Goal: Information Seeking & Learning: Learn about a topic

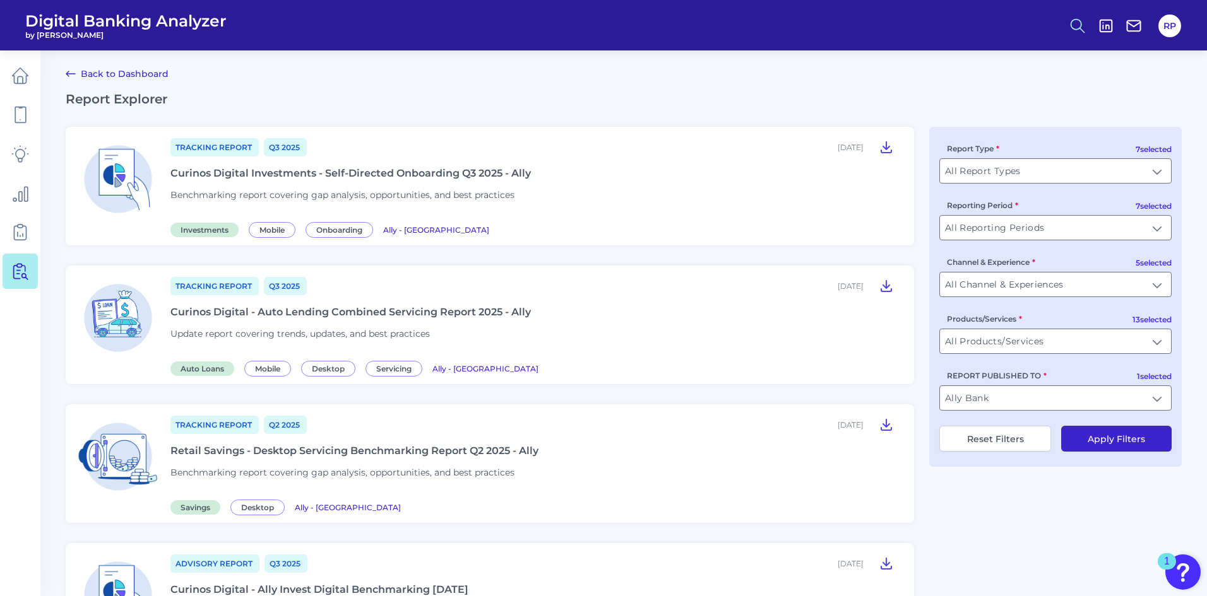
click at [1070, 20] on icon at bounding box center [1078, 26] width 18 height 18
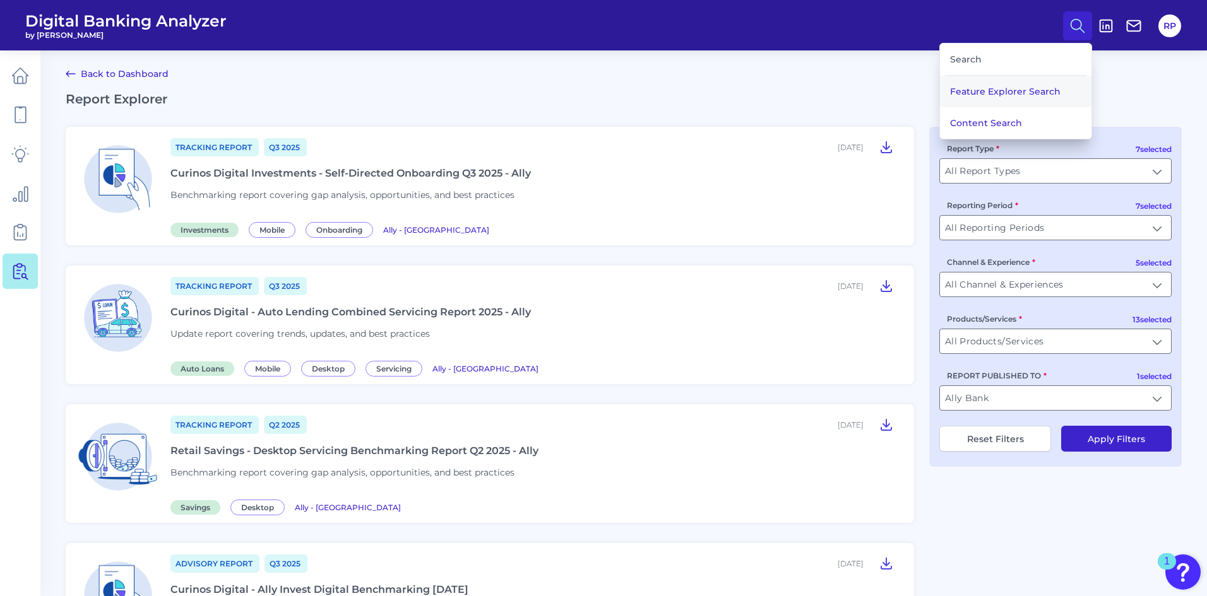
click at [967, 97] on button "Feature Explorer Search" at bounding box center [1015, 92] width 151 height 32
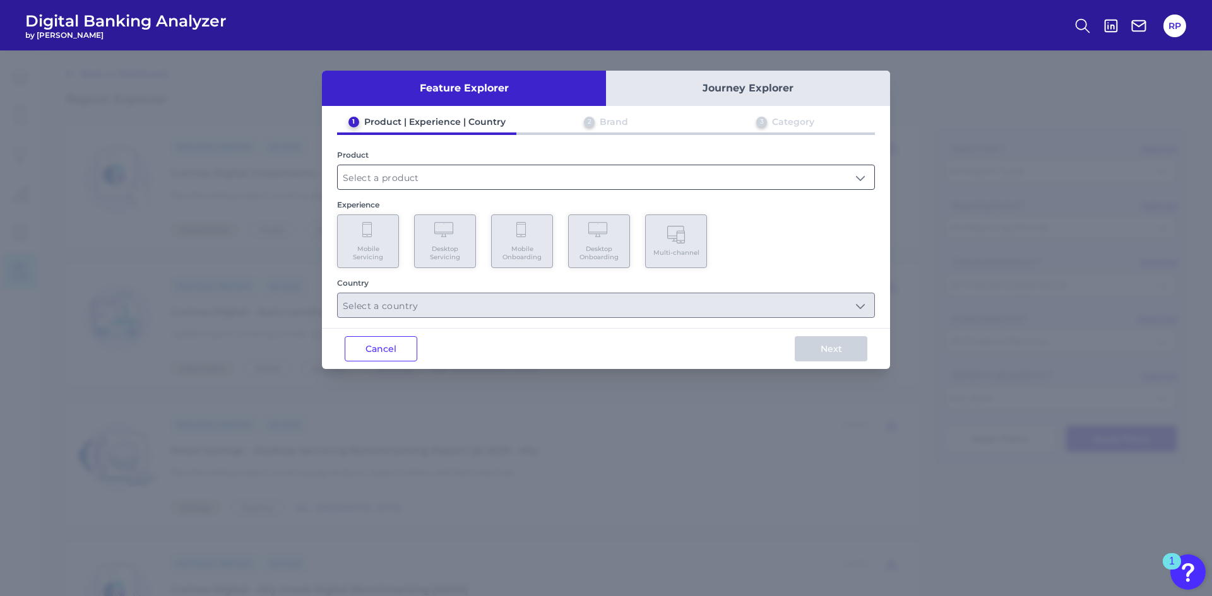
click at [448, 180] on input "text" at bounding box center [606, 177] width 537 height 24
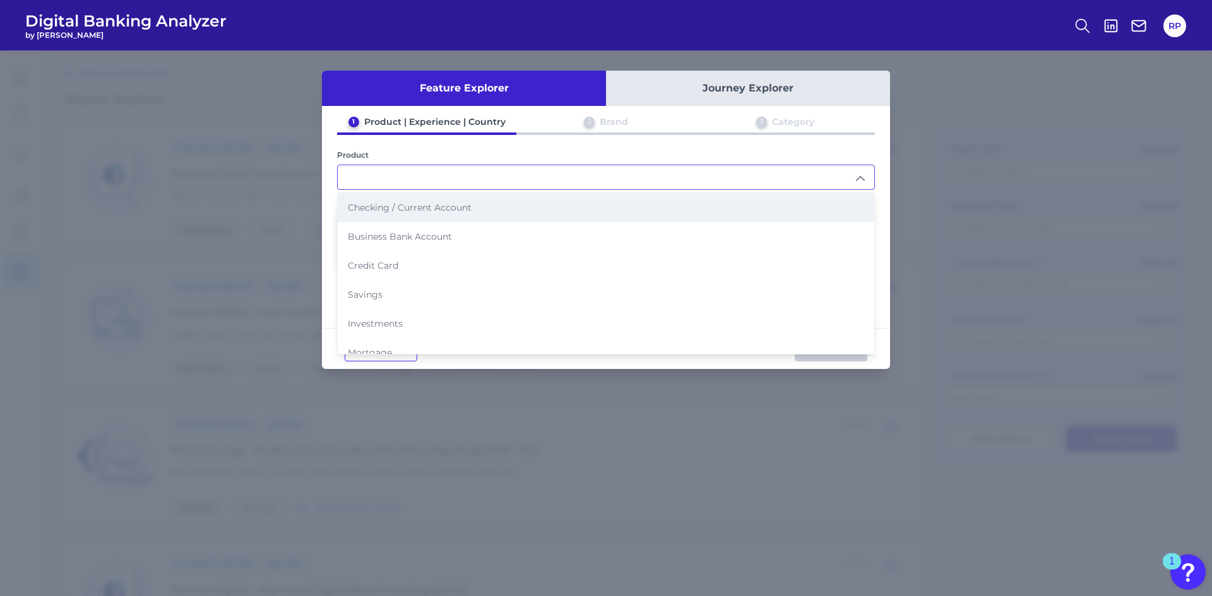
click at [420, 208] on span "Checking / Current Account" at bounding box center [410, 207] width 124 height 11
type input "Checking / Current Account"
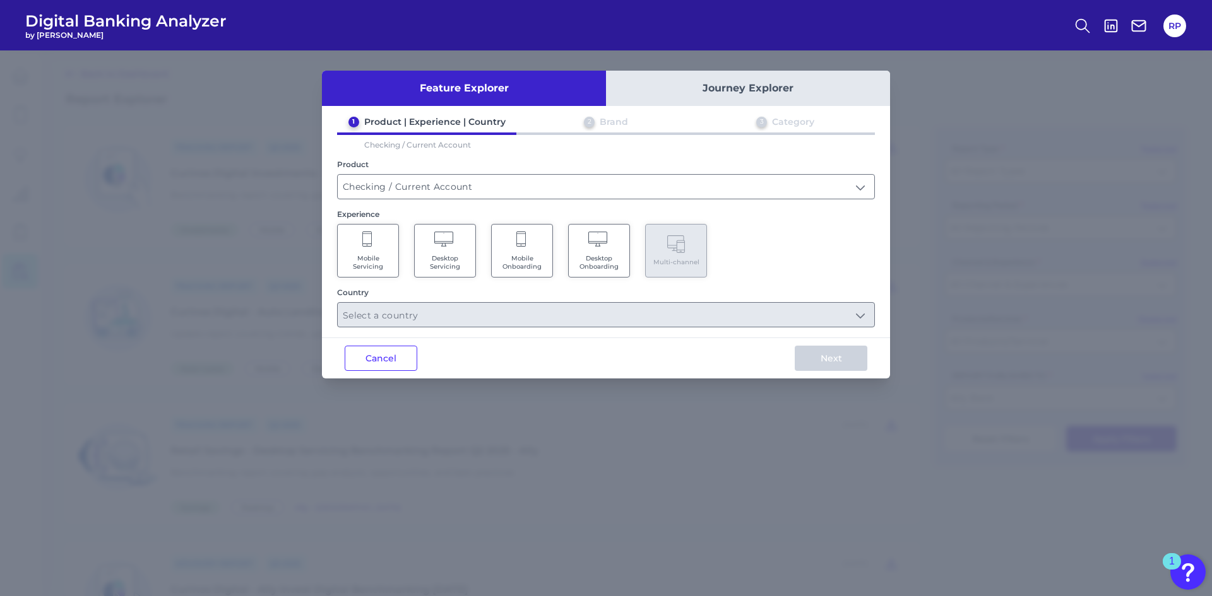
click at [384, 265] on span "Mobile Servicing" at bounding box center [368, 262] width 48 height 16
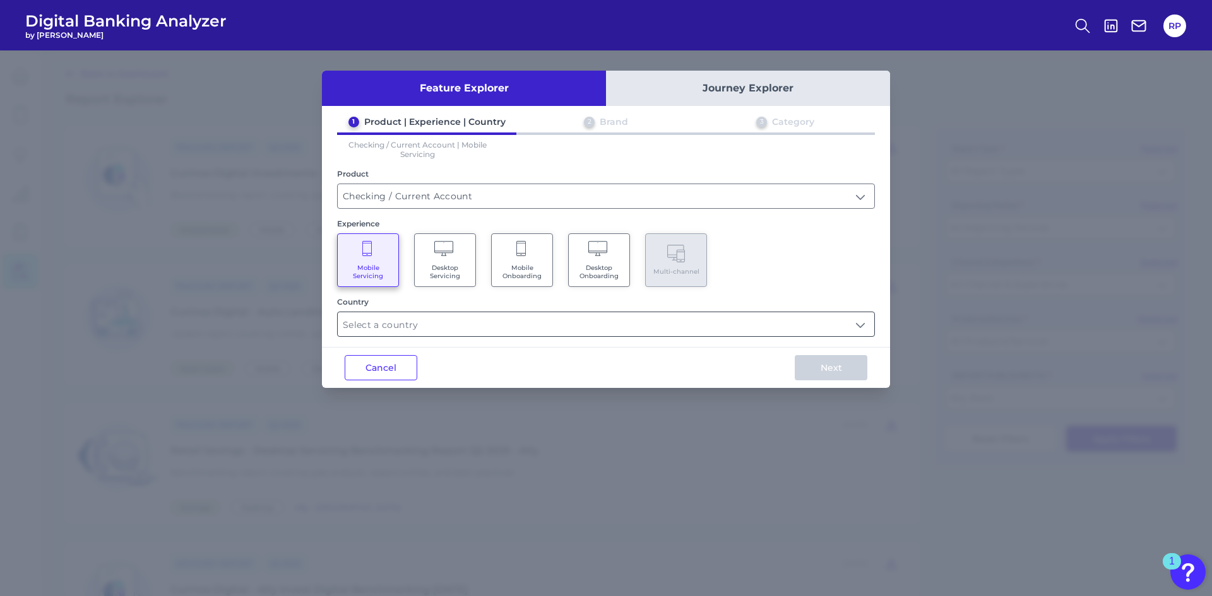
click at [468, 325] on input "text" at bounding box center [606, 324] width 537 height 24
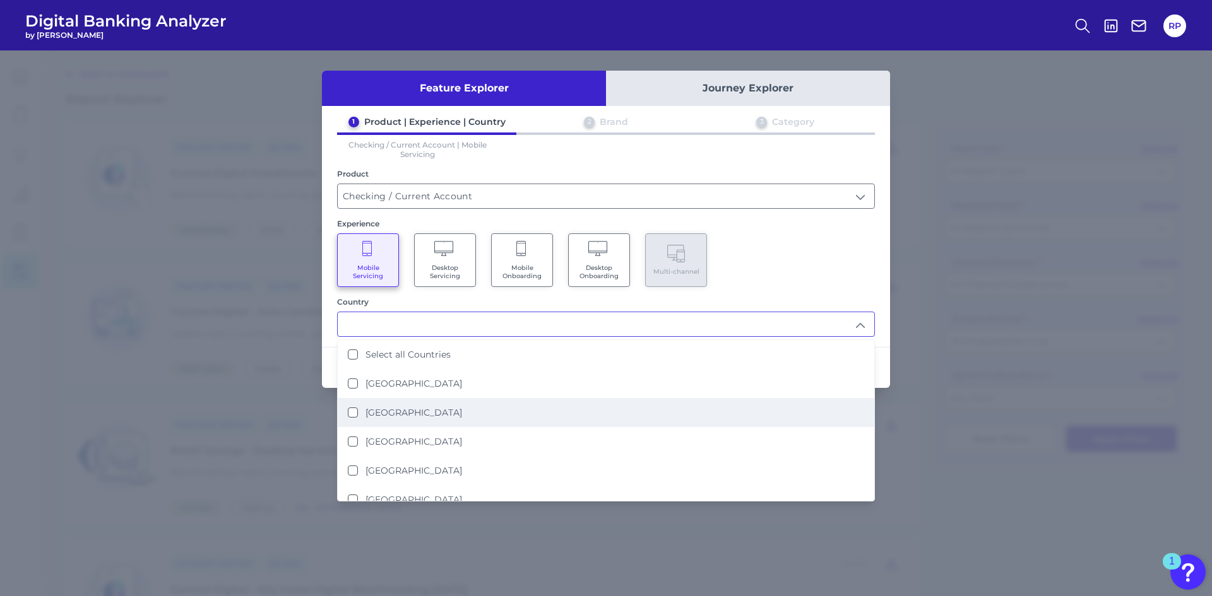
click at [412, 409] on label "[GEOGRAPHIC_DATA]" at bounding box center [413, 412] width 97 height 11
type input "[GEOGRAPHIC_DATA]"
click at [718, 257] on div "Mobile Servicing Desktop Servicing Mobile Onboarding Desktop Onboarding Multi-c…" at bounding box center [606, 261] width 538 height 54
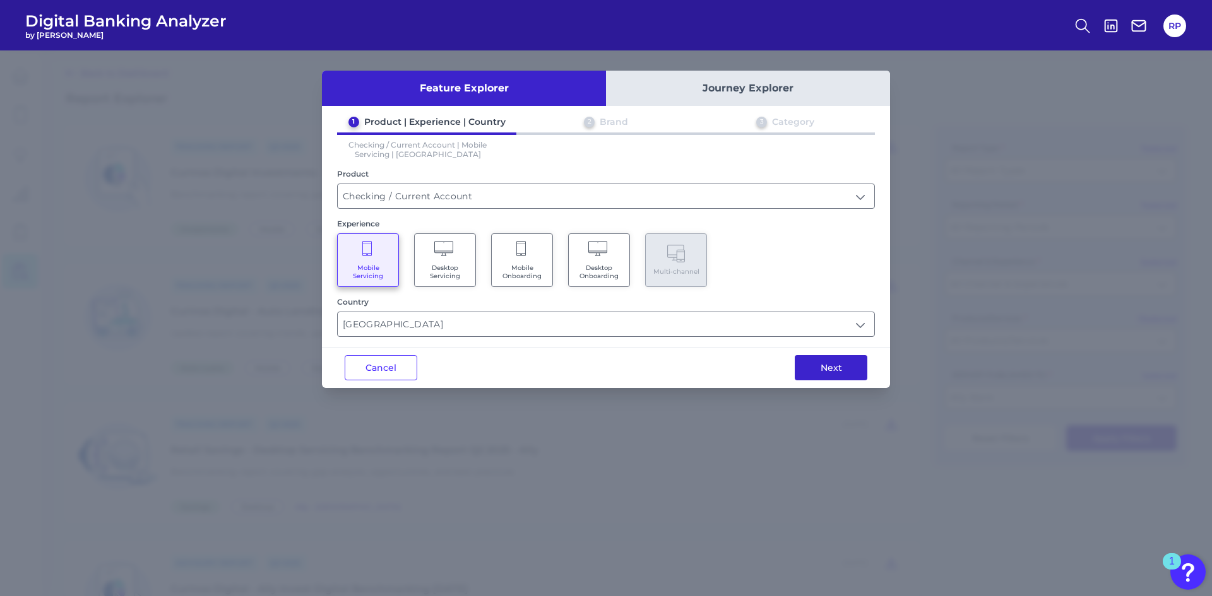
click at [828, 367] on button "Next" at bounding box center [831, 367] width 73 height 25
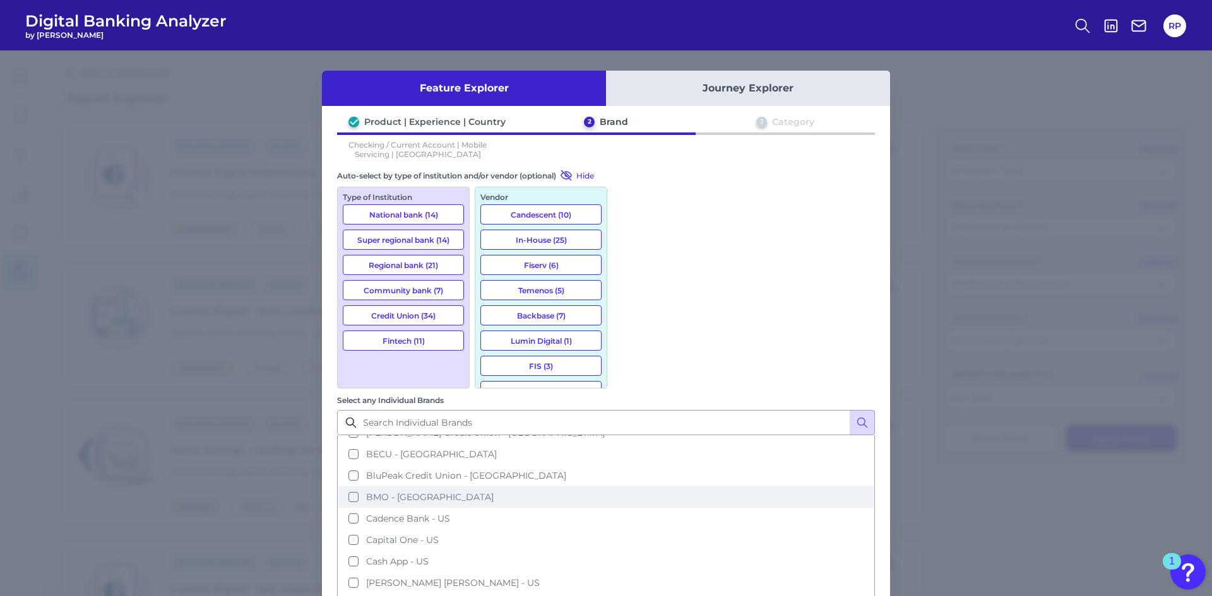
scroll to position [379, 0]
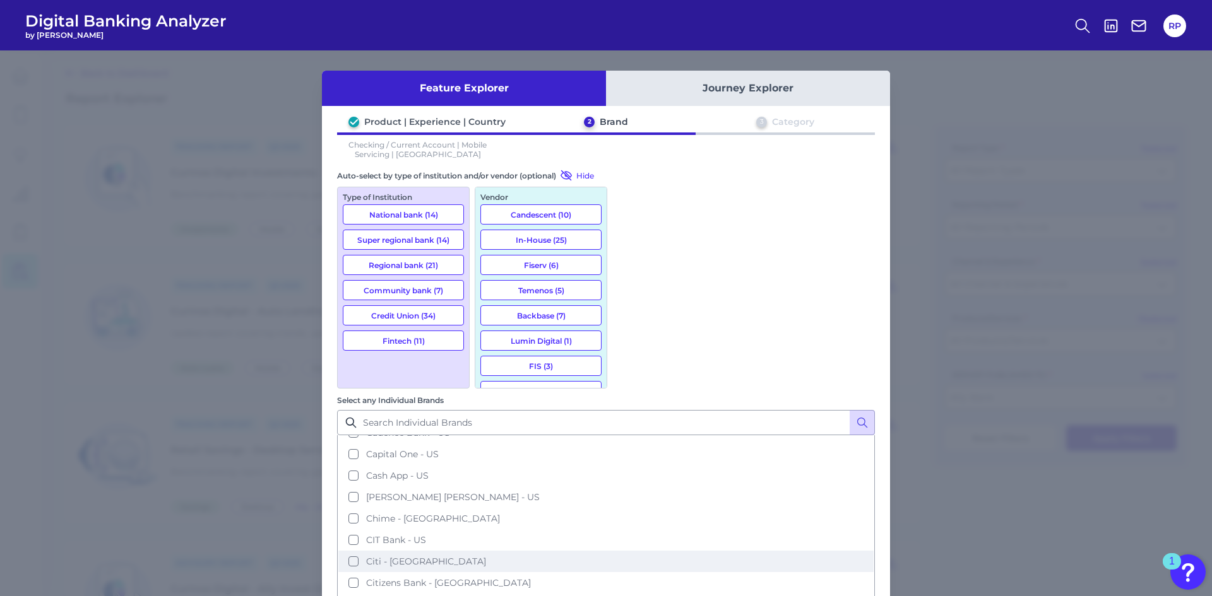
click at [486, 556] on span "Citi - [GEOGRAPHIC_DATA]" at bounding box center [426, 561] width 120 height 11
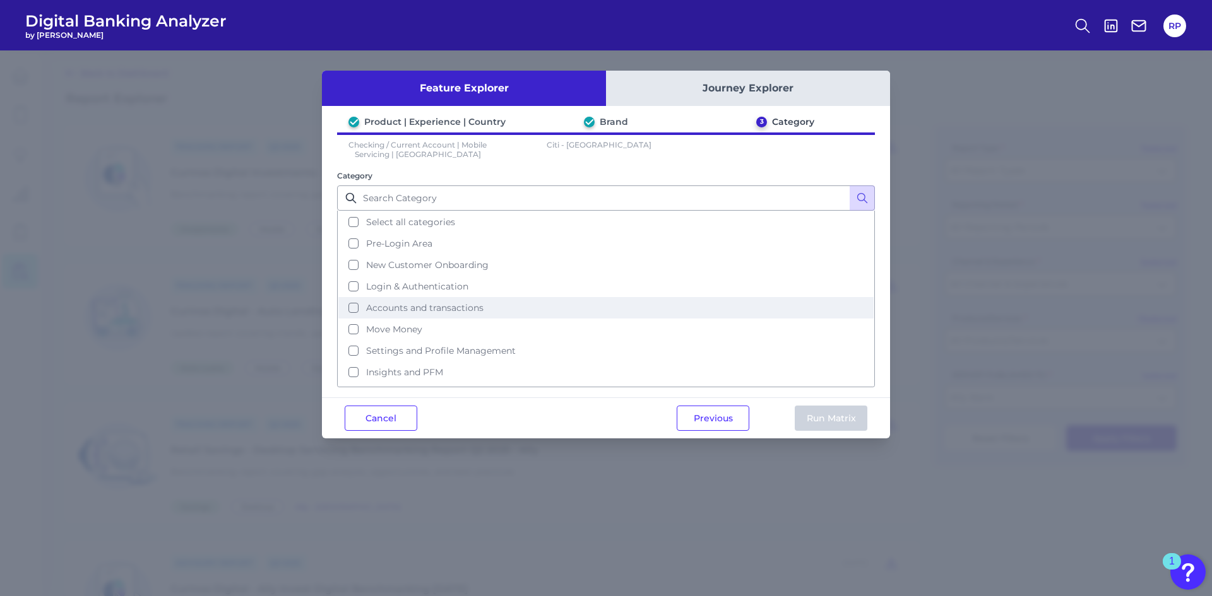
click at [417, 311] on span "Accounts and transactions" at bounding box center [424, 307] width 117 height 11
click at [829, 416] on button "Run Matrix" at bounding box center [831, 418] width 73 height 25
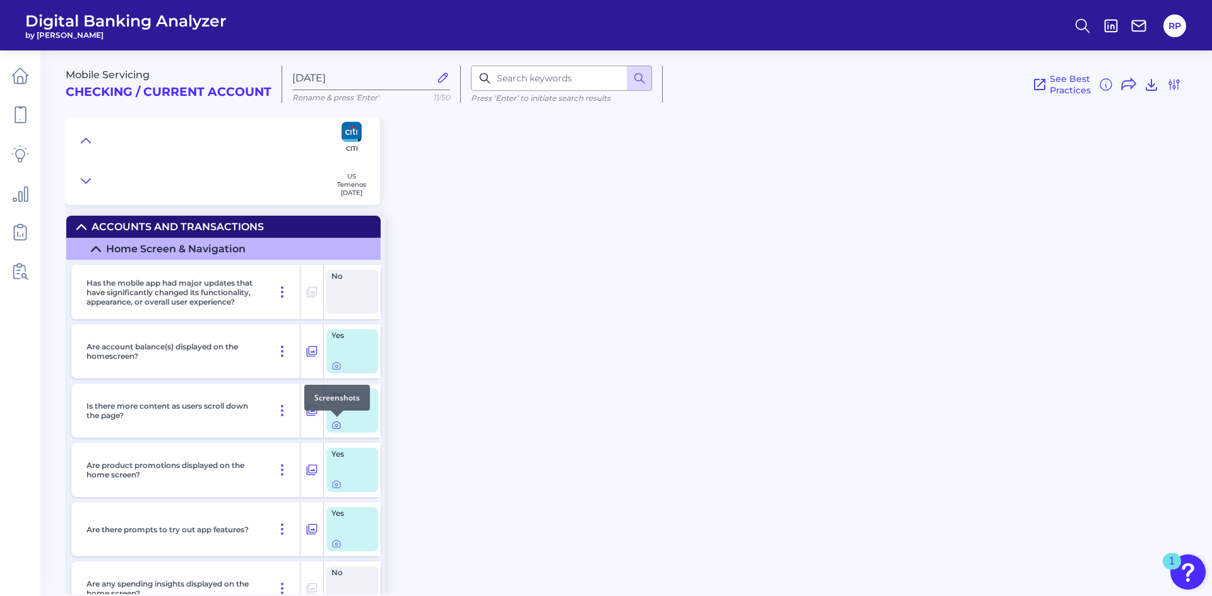
click at [339, 425] on icon at bounding box center [336, 425] width 10 height 10
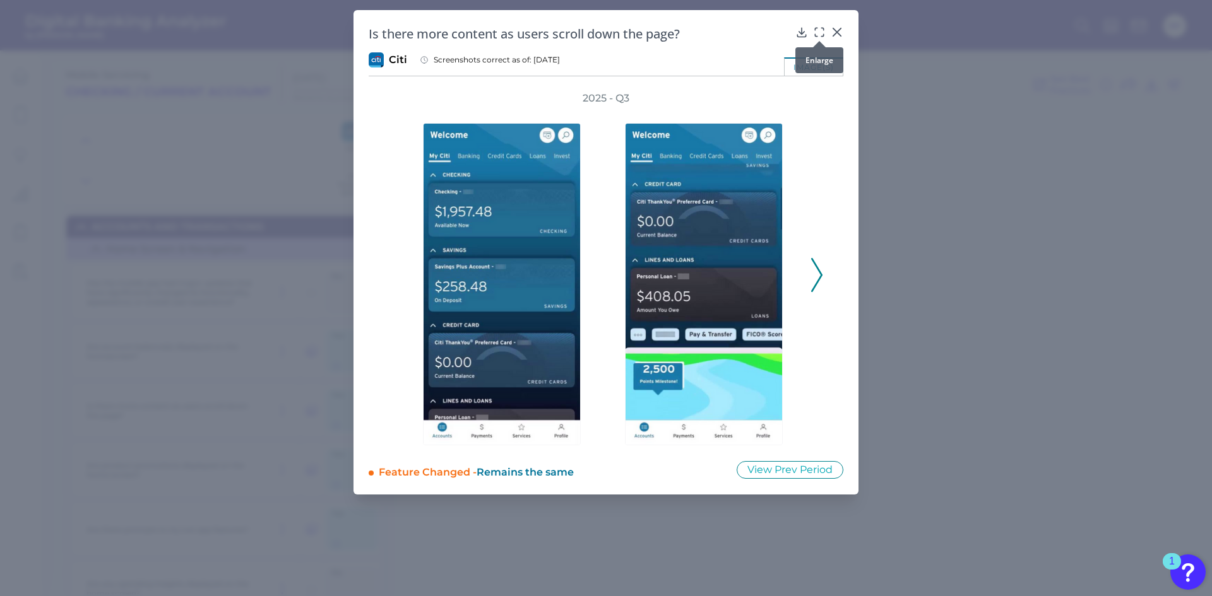
click at [820, 30] on icon at bounding box center [819, 32] width 13 height 13
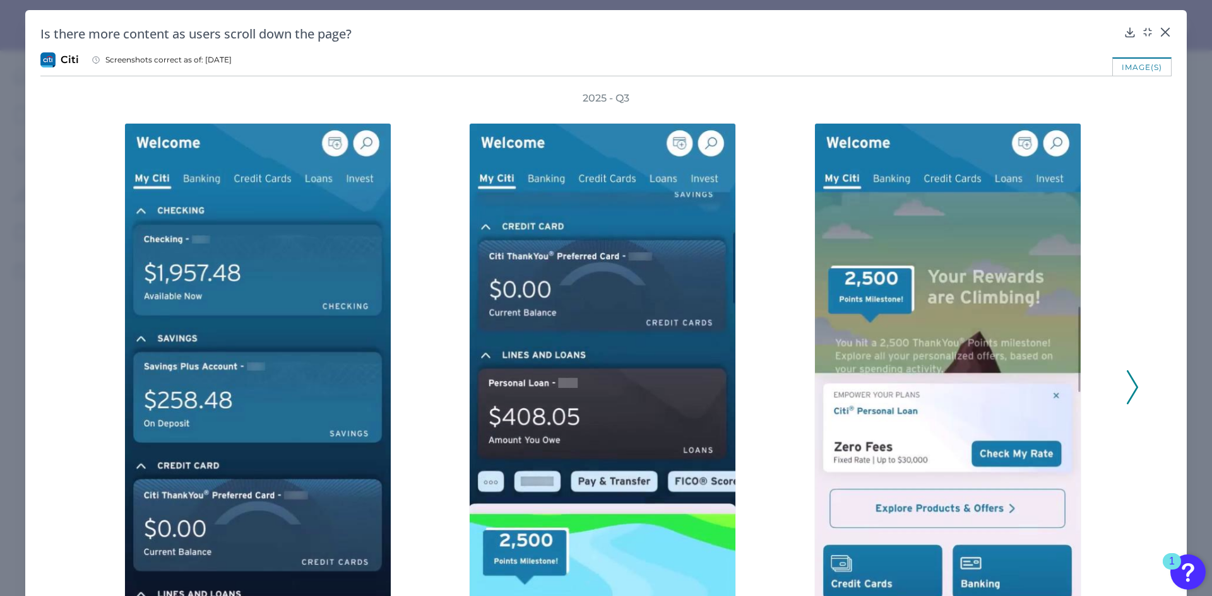
click at [1127, 383] on icon at bounding box center [1132, 388] width 11 height 34
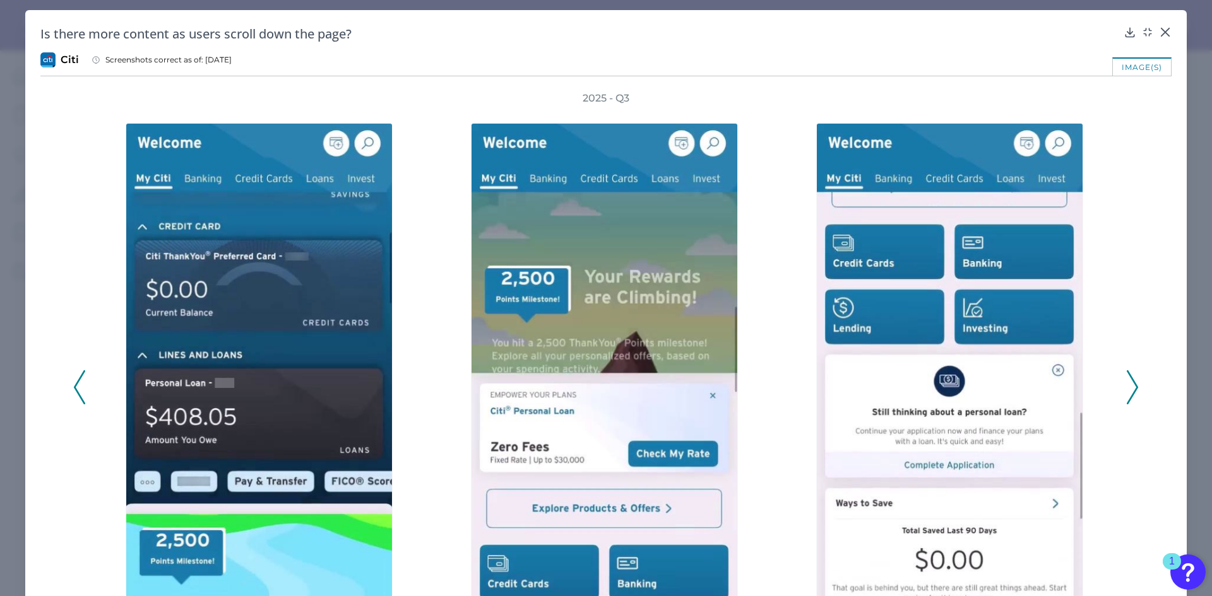
click at [1127, 383] on icon at bounding box center [1132, 388] width 11 height 34
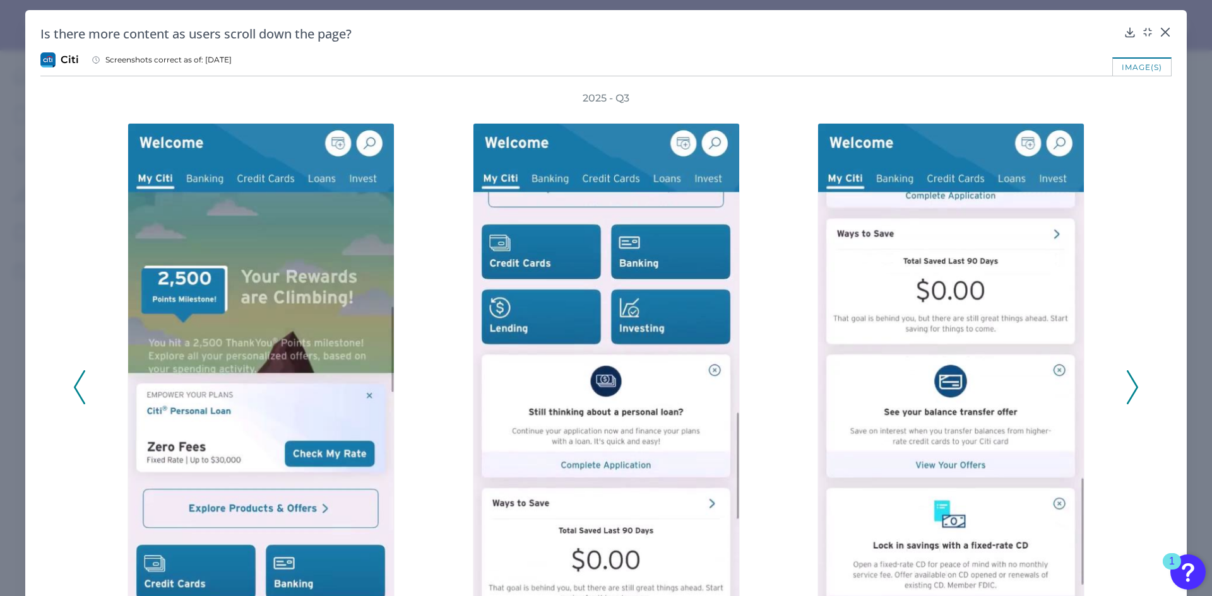
click at [1127, 383] on icon at bounding box center [1132, 388] width 11 height 34
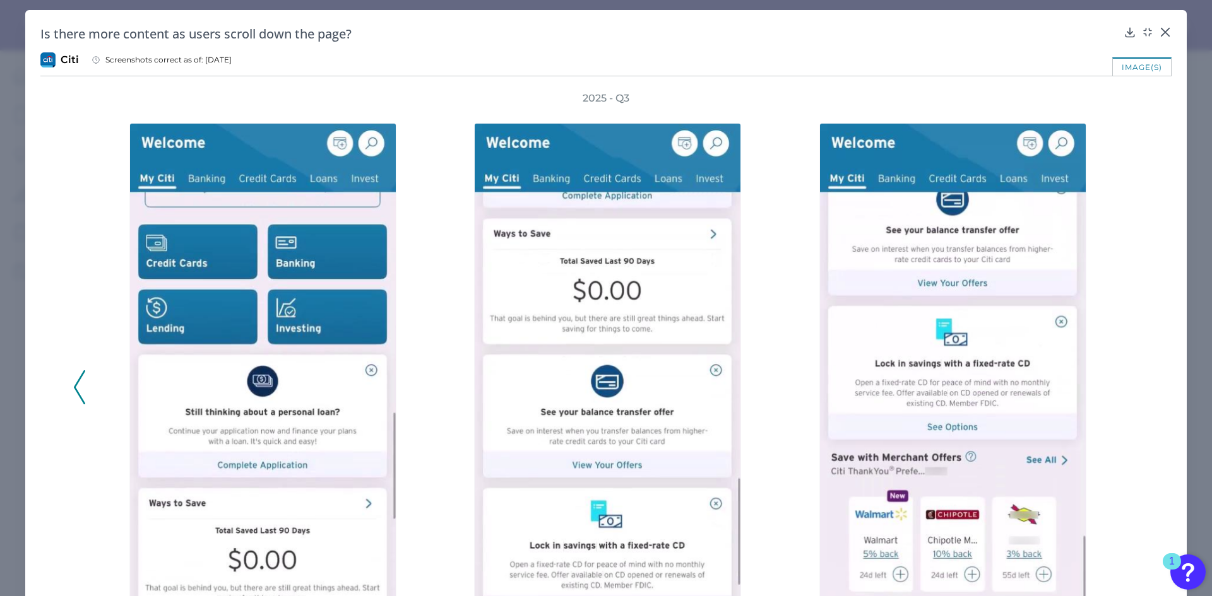
click at [1126, 383] on div "2025 - Q3" at bounding box center [605, 381] width 1065 height 578
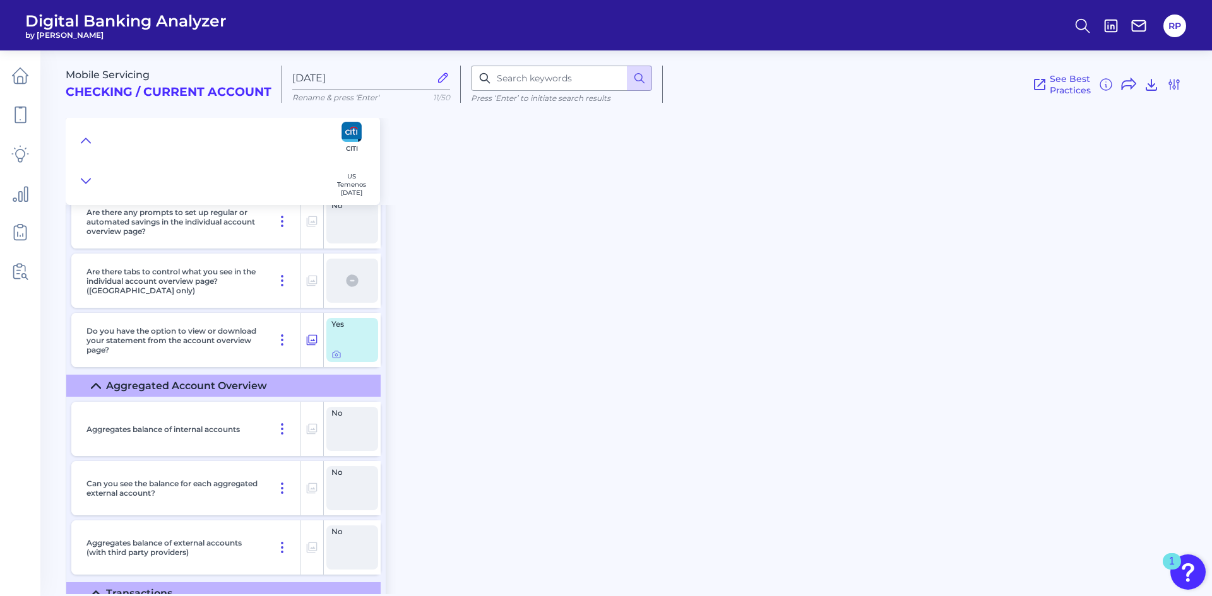
scroll to position [1452, 0]
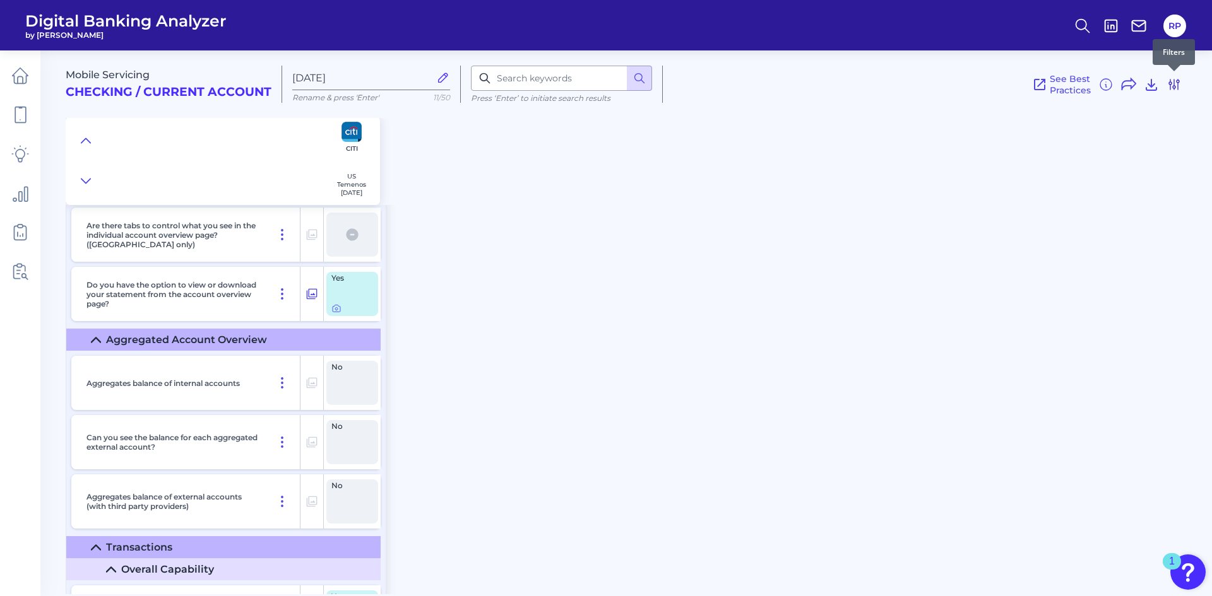
click at [1178, 83] on icon at bounding box center [1174, 85] width 10 height 10
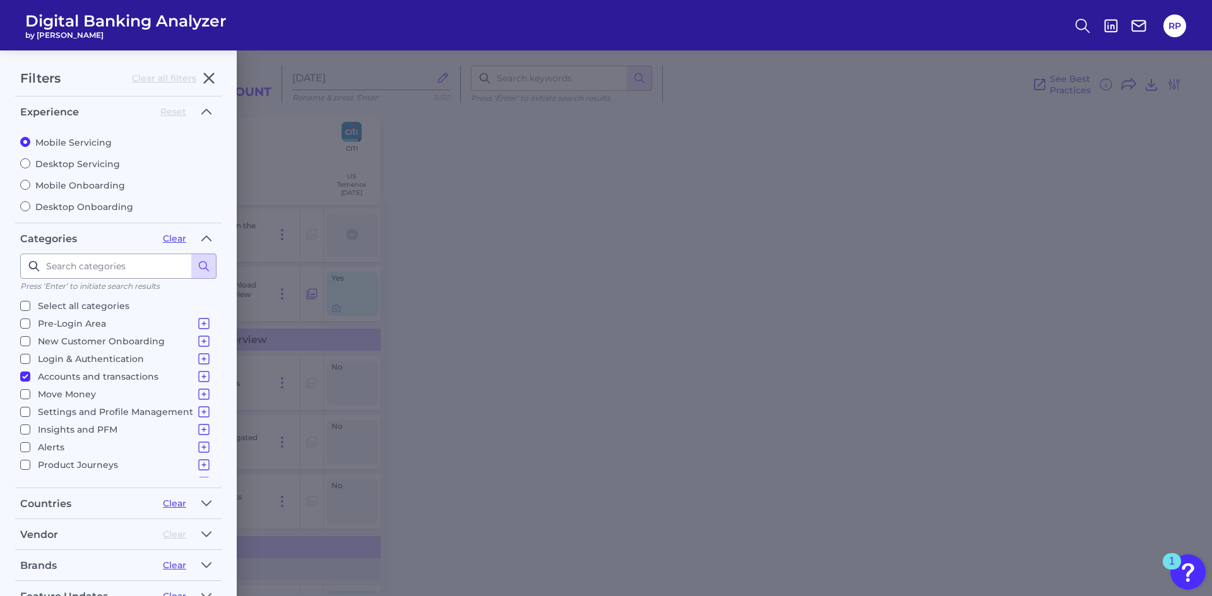
click at [98, 427] on p "Insights and PFM" at bounding box center [125, 429] width 174 height 15
click at [30, 427] on input "Insights and PFM Spending Analysis Sustainability Budgets Savings Financial Hea…" at bounding box center [25, 430] width 10 height 10
checkbox input "true"
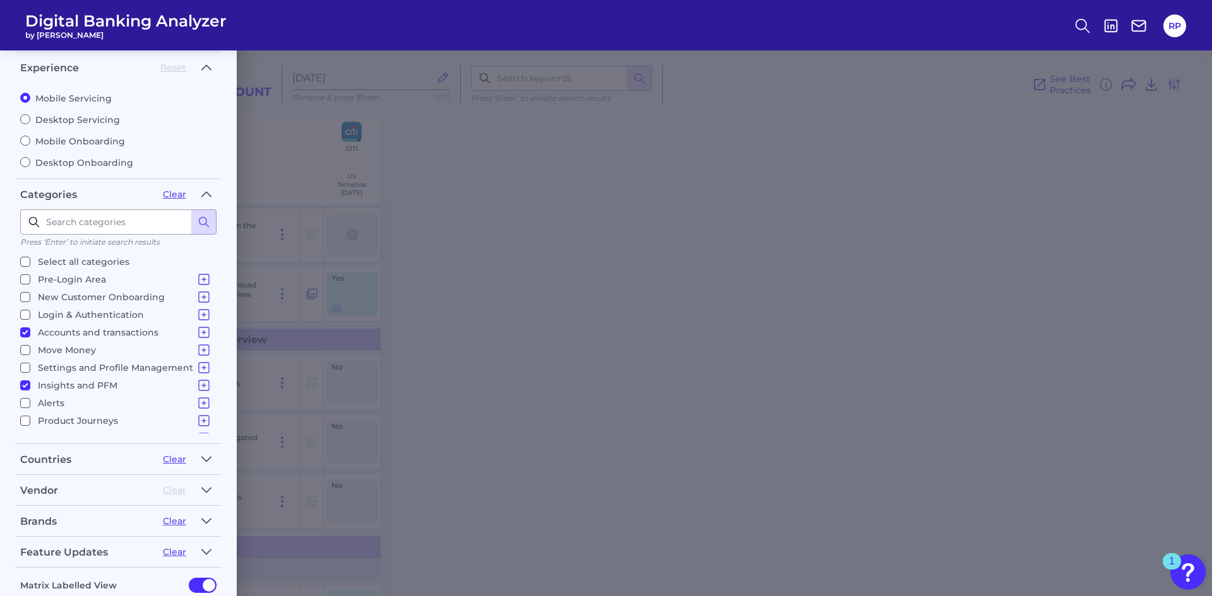
scroll to position [117, 0]
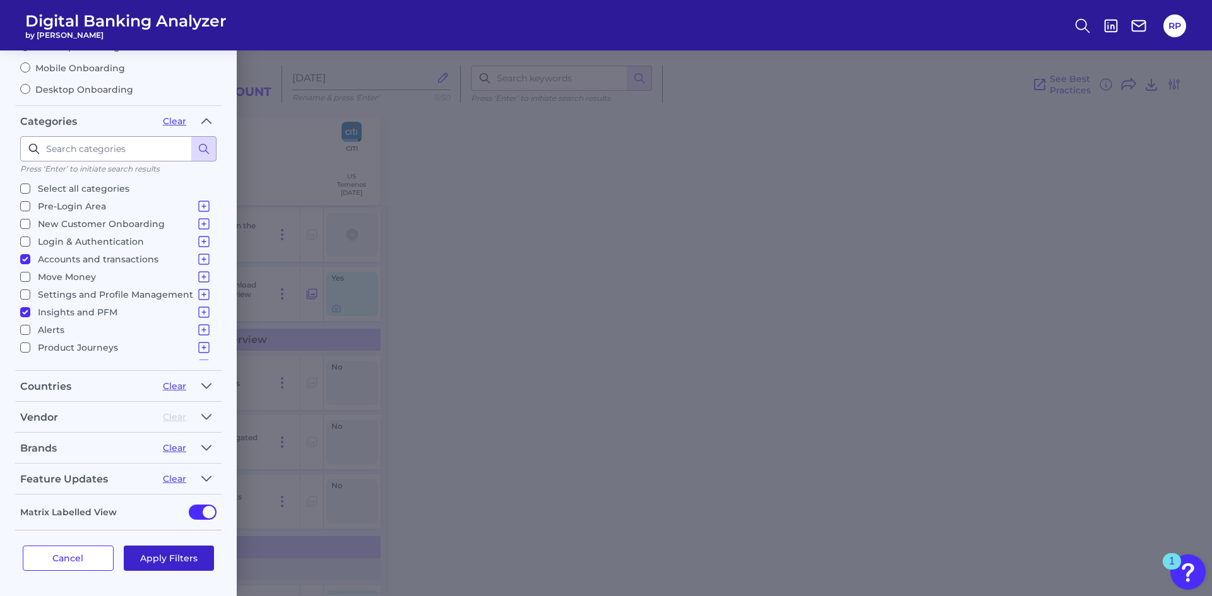
click at [205, 560] on button "Apply Filters" at bounding box center [169, 558] width 91 height 25
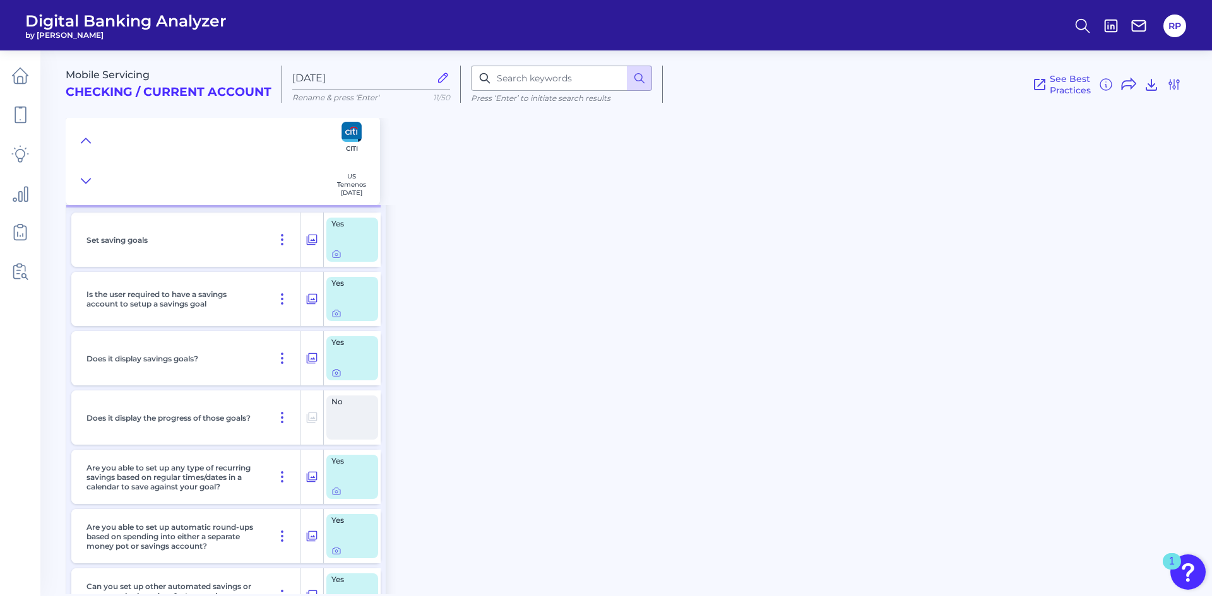
scroll to position [4797, 0]
click at [336, 255] on icon at bounding box center [336, 252] width 10 height 10
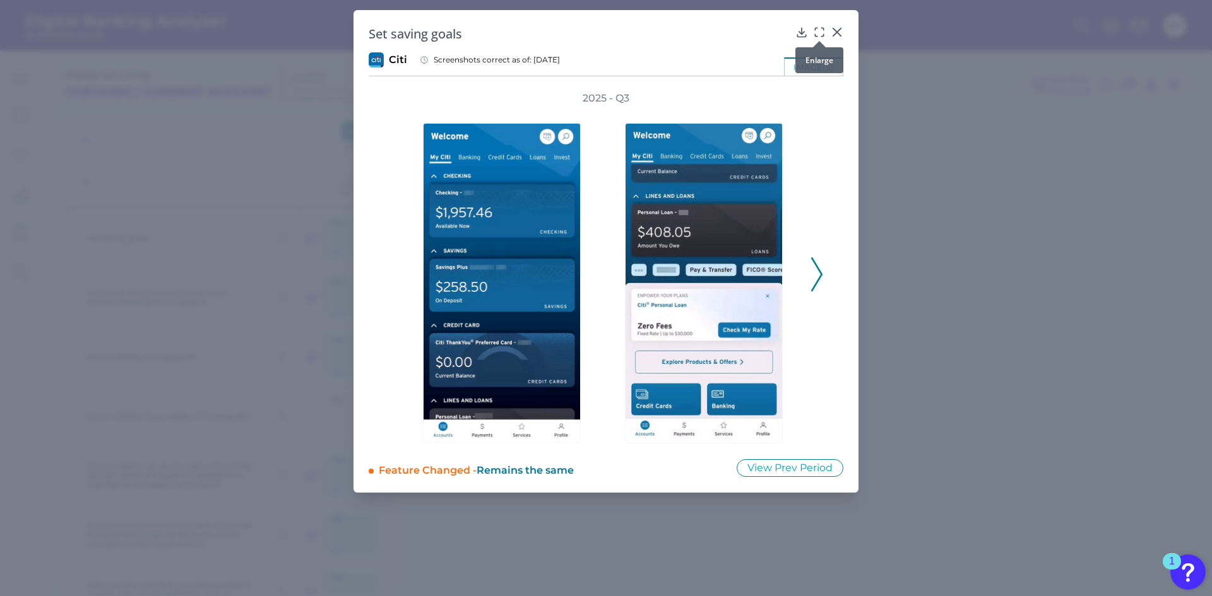
click at [821, 30] on icon at bounding box center [819, 32] width 13 height 13
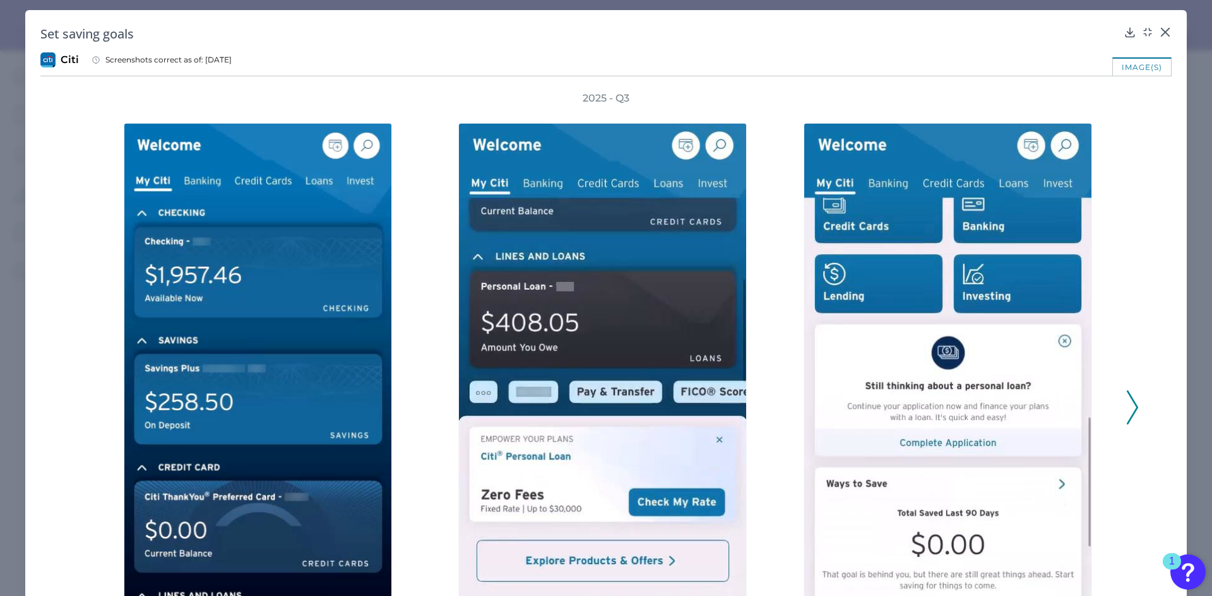
click at [1126, 413] on button at bounding box center [1132, 408] width 13 height 34
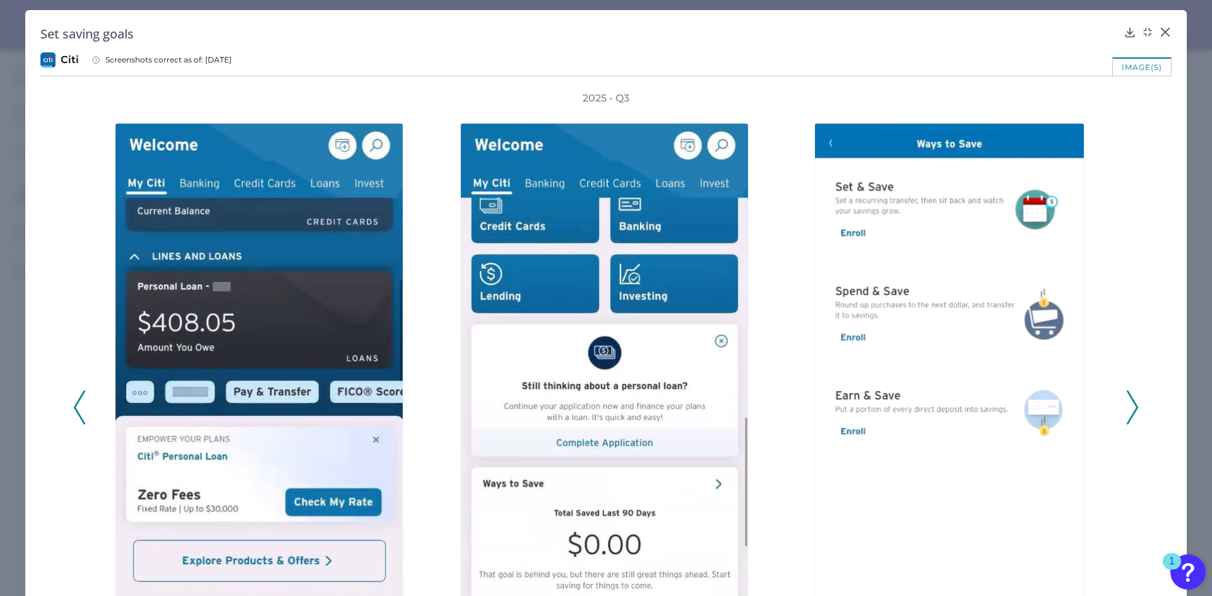
click at [1126, 413] on button at bounding box center [1132, 408] width 13 height 34
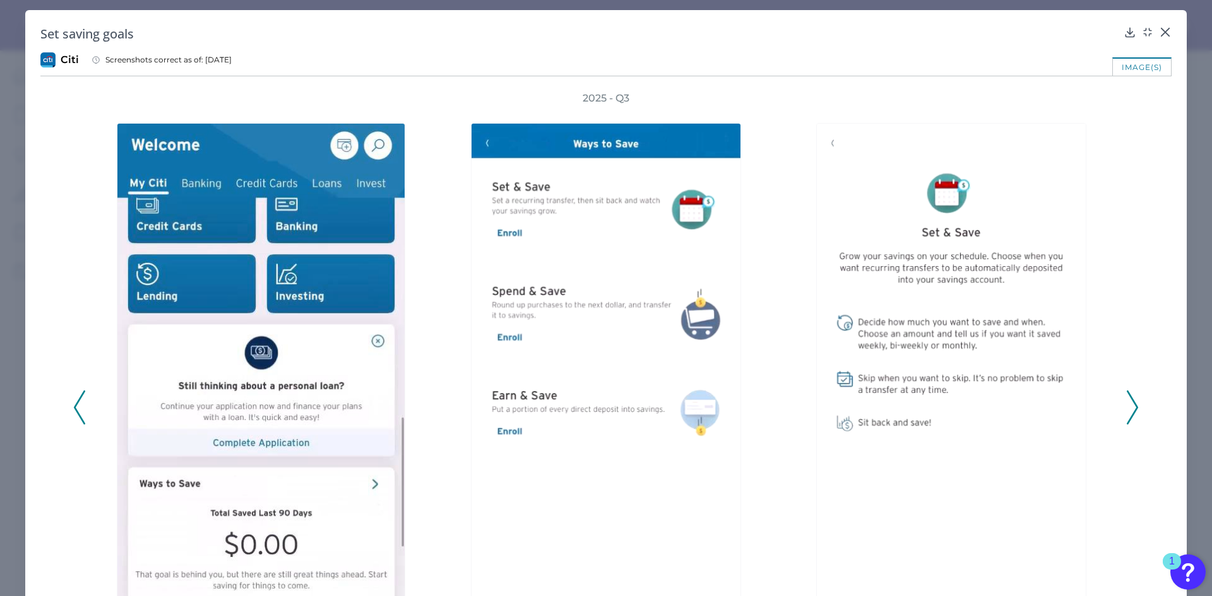
click at [1126, 413] on button at bounding box center [1132, 408] width 13 height 34
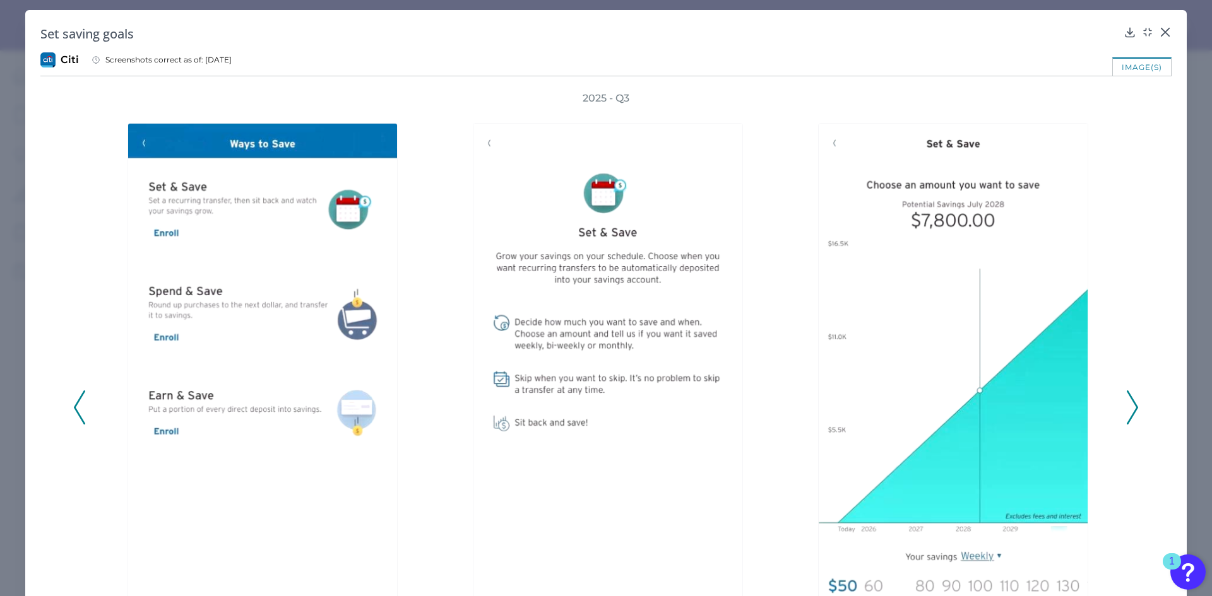
click at [1126, 413] on button at bounding box center [1132, 408] width 13 height 34
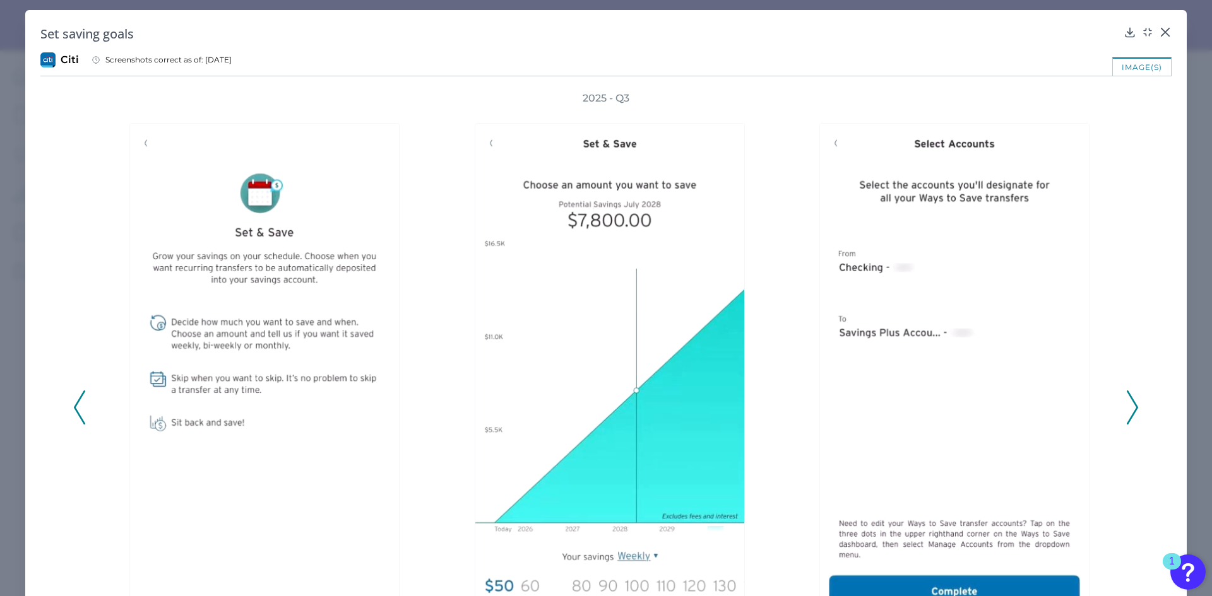
click at [1126, 413] on button at bounding box center [1132, 408] width 13 height 34
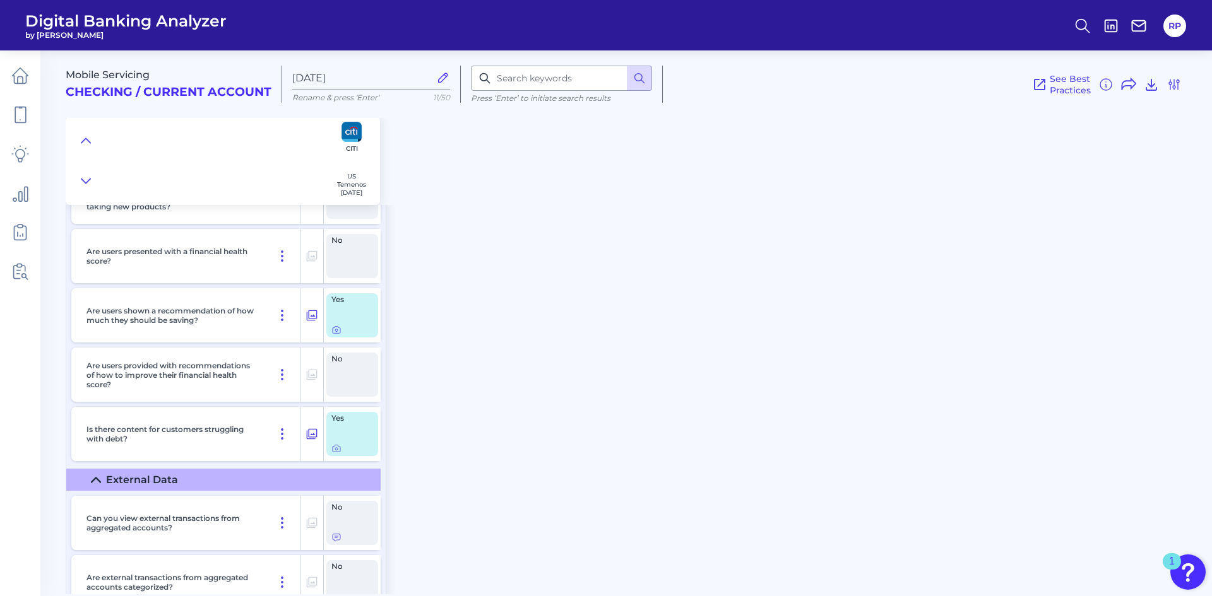
scroll to position [5555, 0]
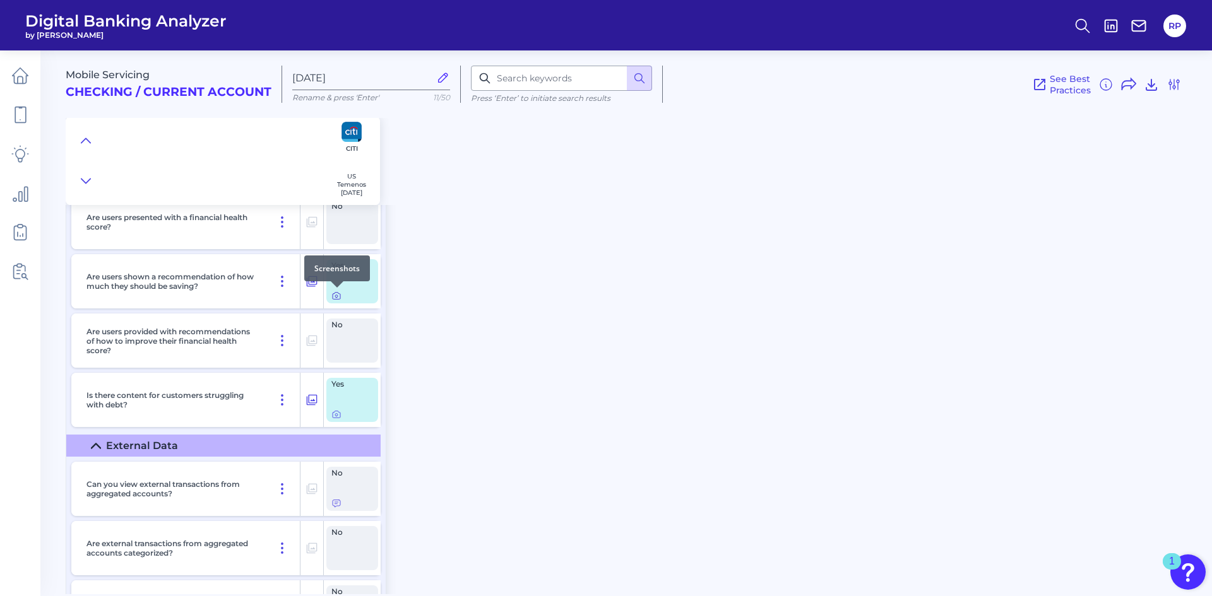
click at [338, 299] on icon at bounding box center [336, 296] width 10 height 10
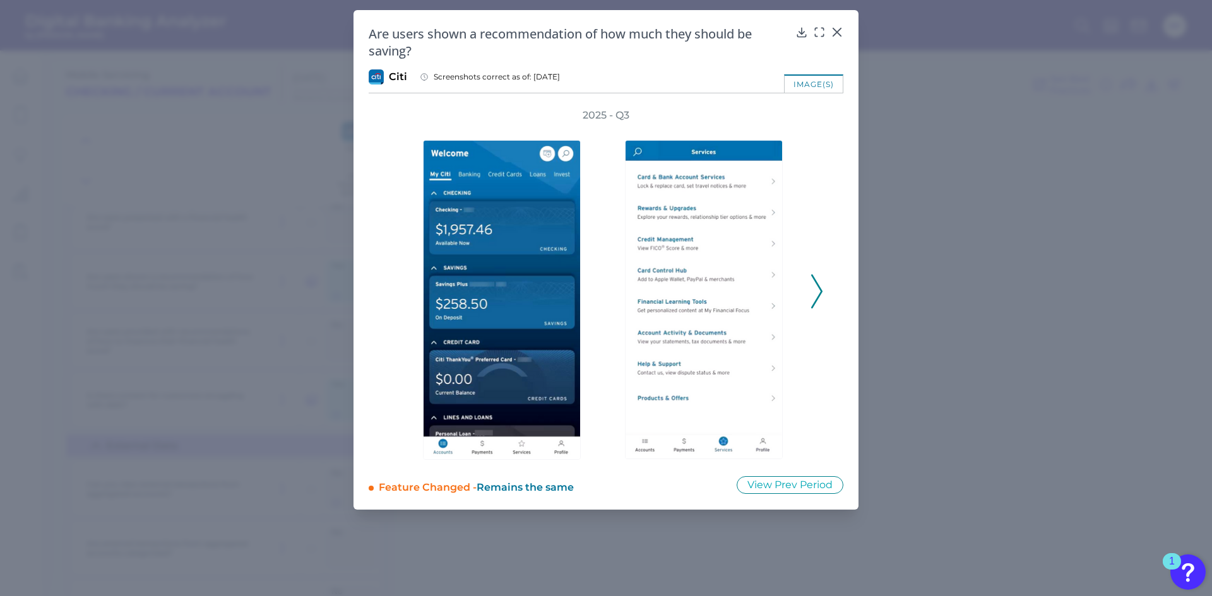
click at [824, 293] on div "2025 - Q3" at bounding box center [606, 285] width 475 height 352
click at [817, 280] on icon at bounding box center [816, 292] width 11 height 34
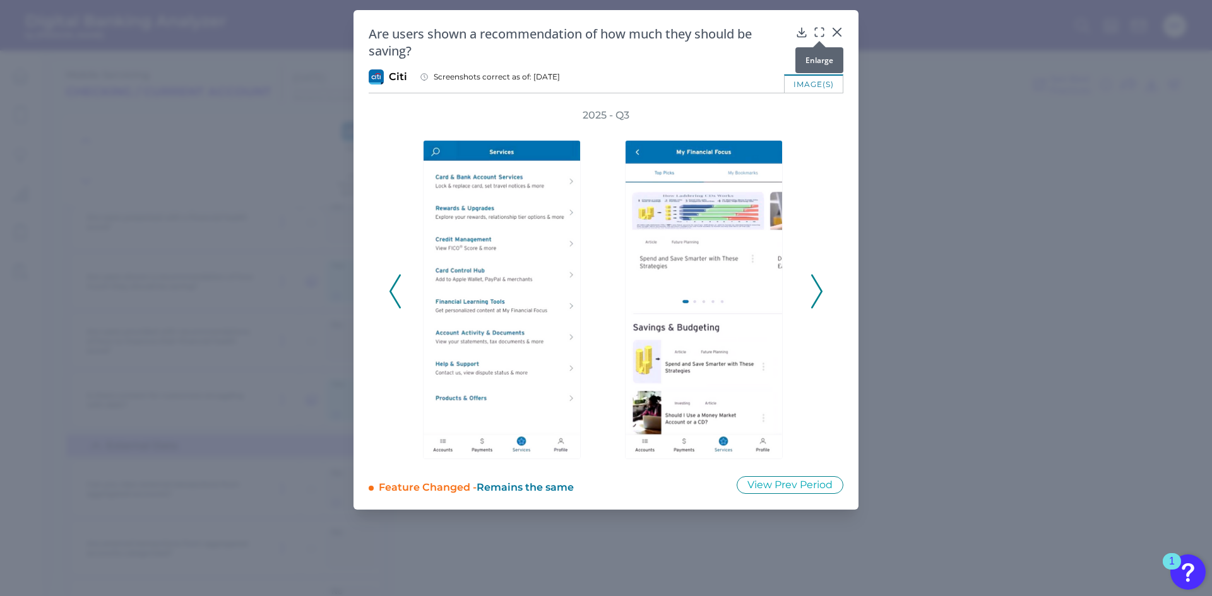
click at [819, 34] on icon at bounding box center [819, 32] width 13 height 13
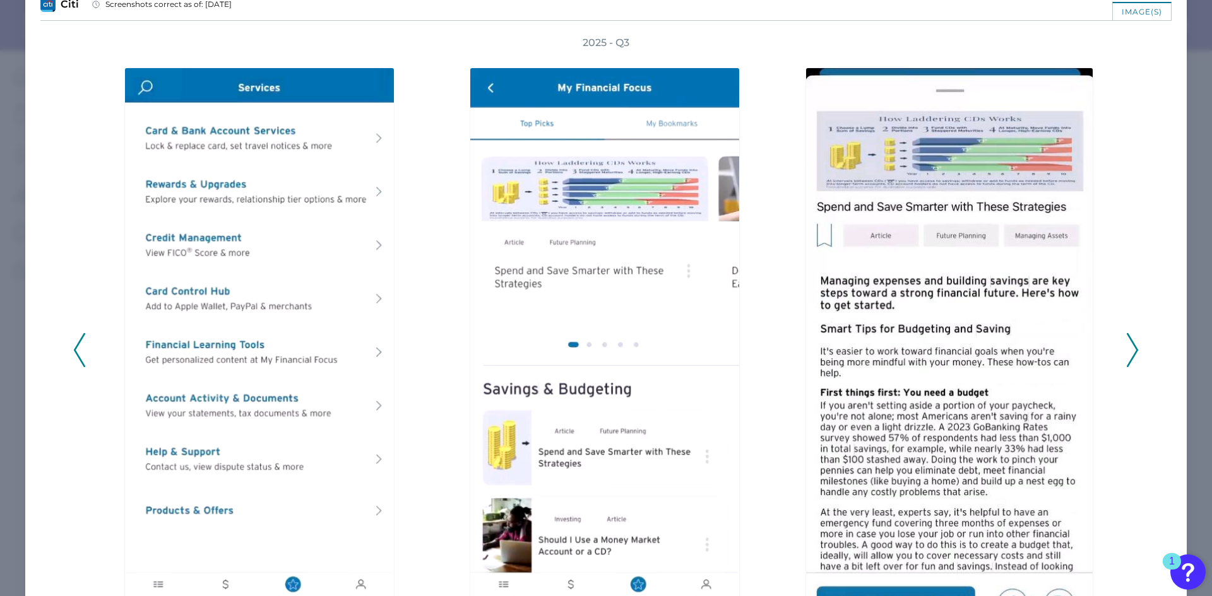
scroll to position [126, 0]
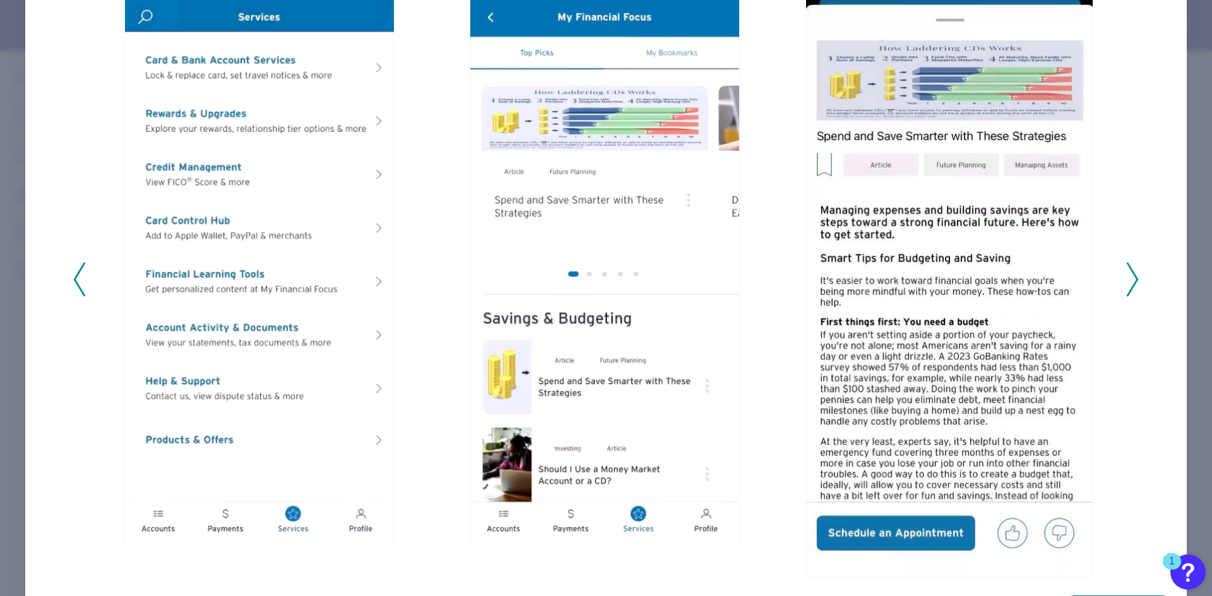
click at [1131, 282] on polyline at bounding box center [1131, 279] width 9 height 32
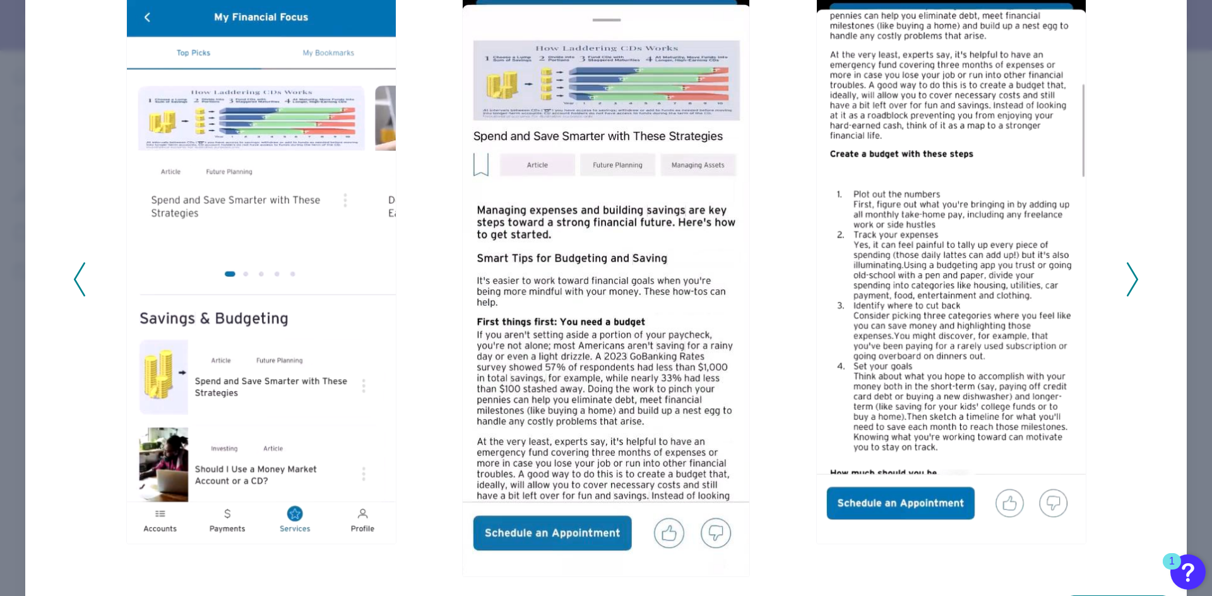
click at [1131, 282] on polyline at bounding box center [1131, 279] width 9 height 32
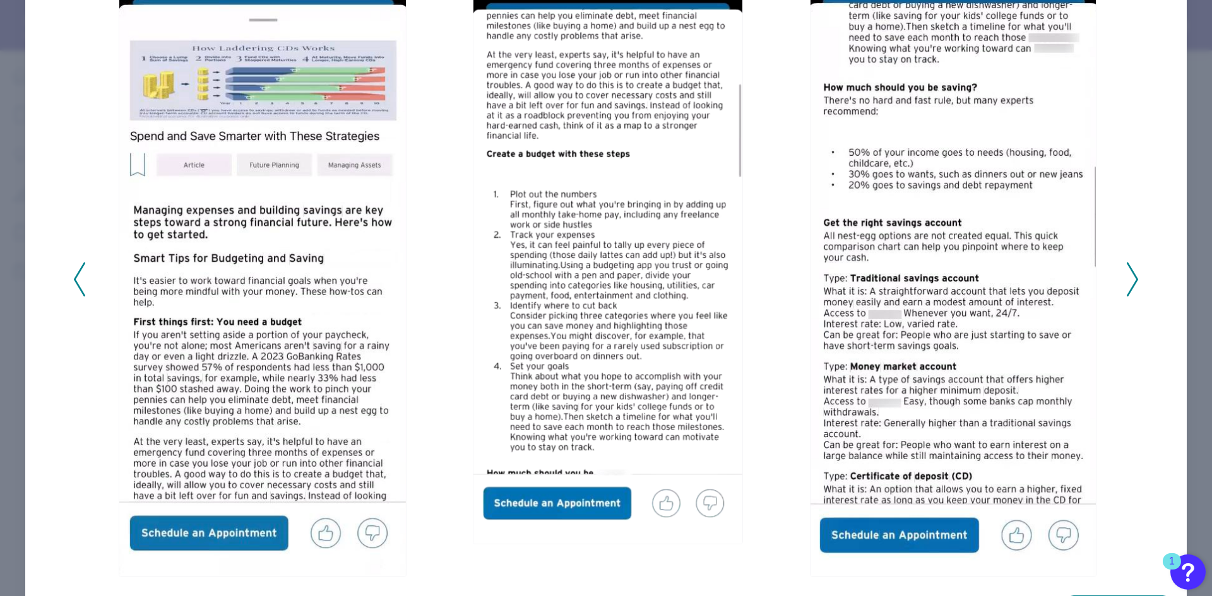
click at [1131, 282] on polyline at bounding box center [1131, 279] width 9 height 32
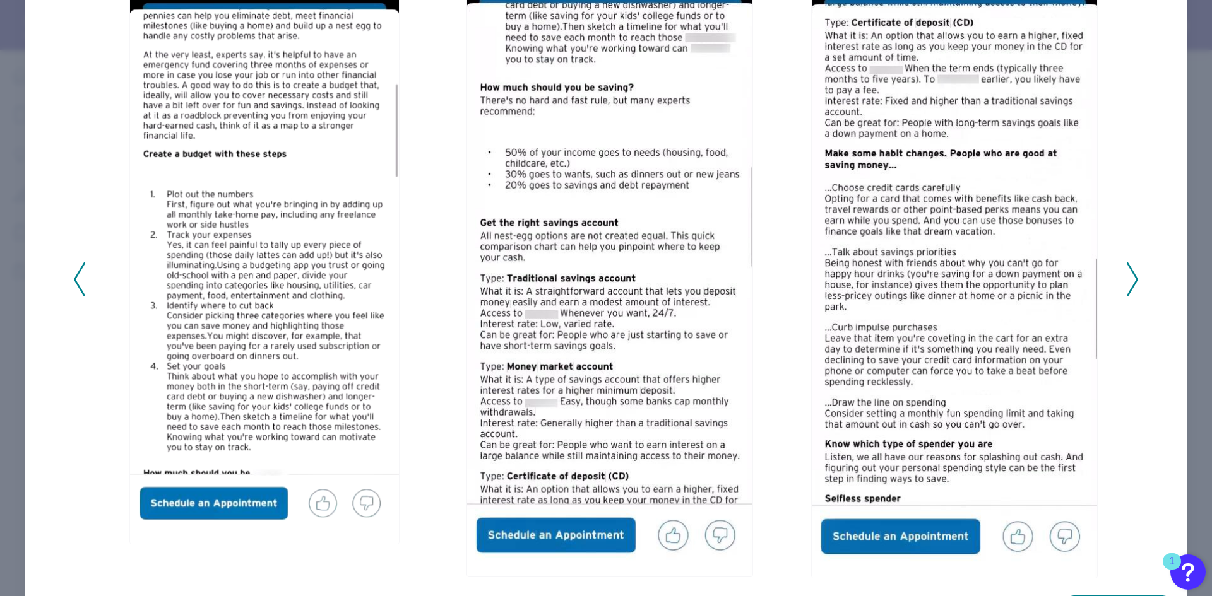
click at [1131, 282] on polyline at bounding box center [1131, 279] width 9 height 32
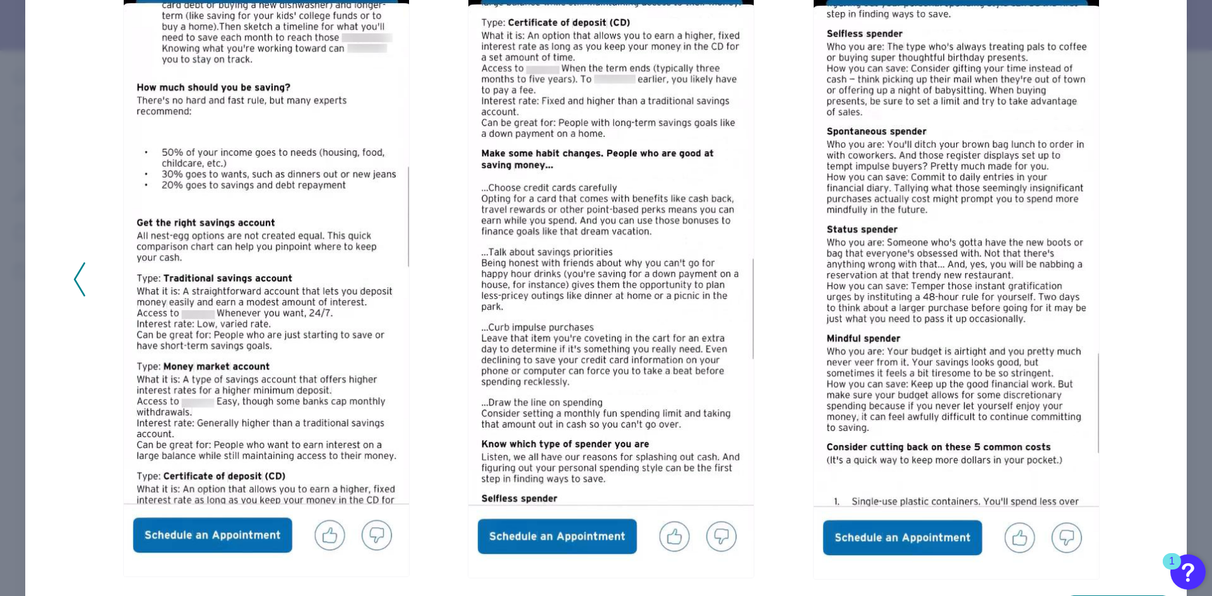
click at [1131, 282] on div "2025 - Q3" at bounding box center [605, 272] width 1065 height 615
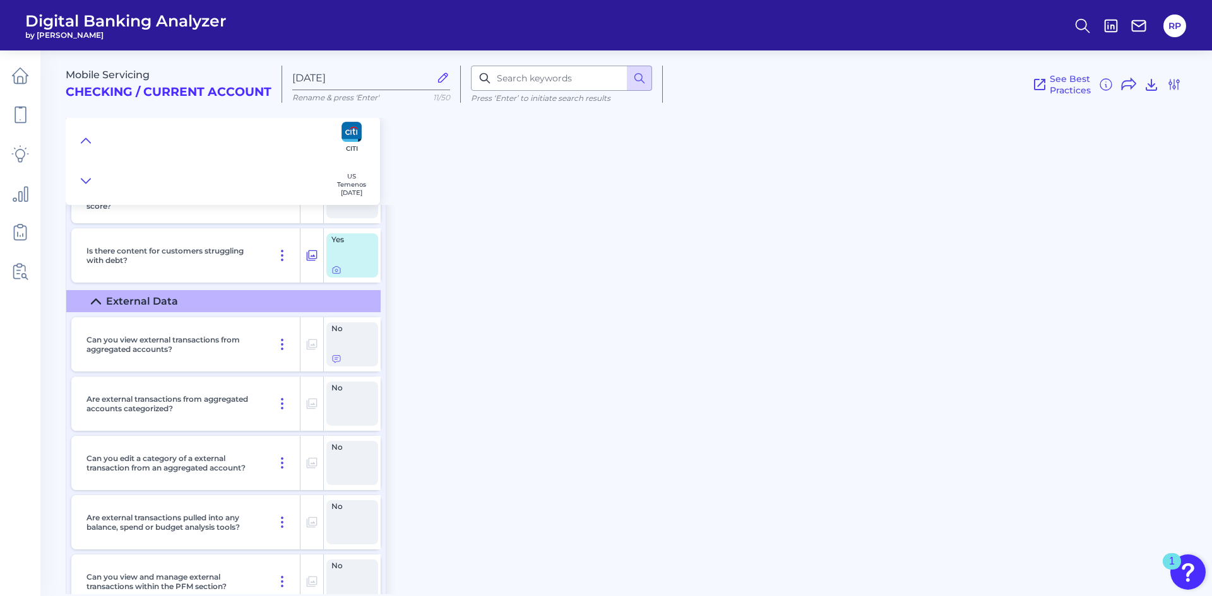
scroll to position [5432, 0]
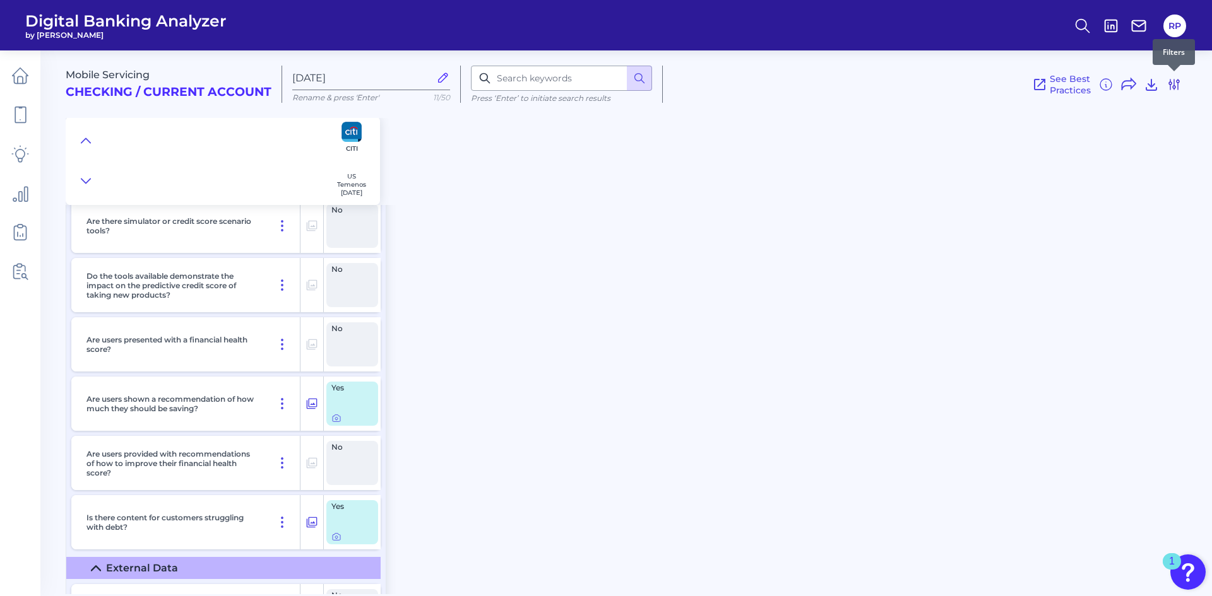
click at [1178, 92] on icon at bounding box center [1173, 84] width 15 height 15
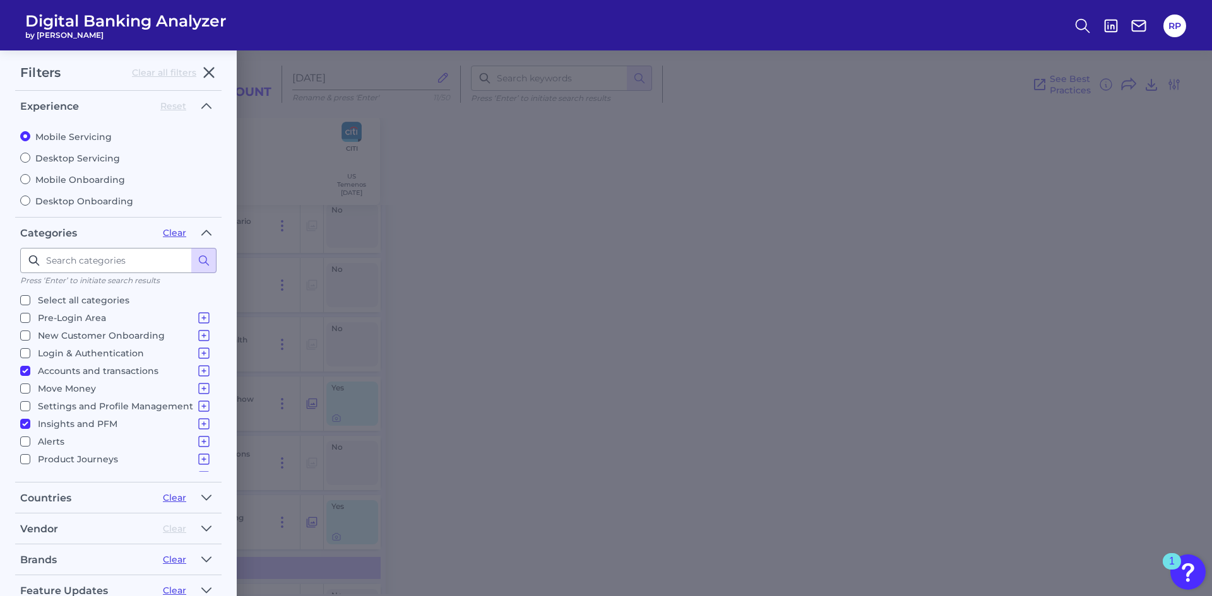
scroll to position [0, 0]
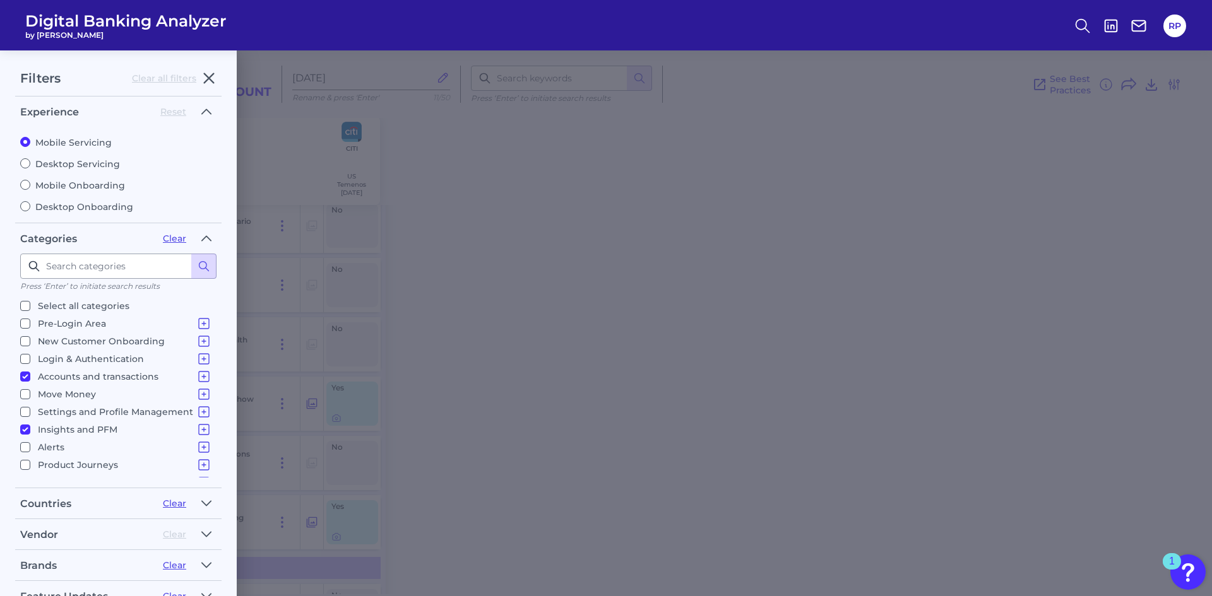
click at [77, 171] on div "Mobile Servicing Desktop Servicing Mobile Onboarding Desktop Onboarding" at bounding box center [118, 170] width 196 height 86
click at [79, 164] on label "Desktop Servicing" at bounding box center [118, 163] width 196 height 11
click at [30, 164] on input "Desktop Servicing" at bounding box center [25, 163] width 10 height 10
radio input "true"
radio input "false"
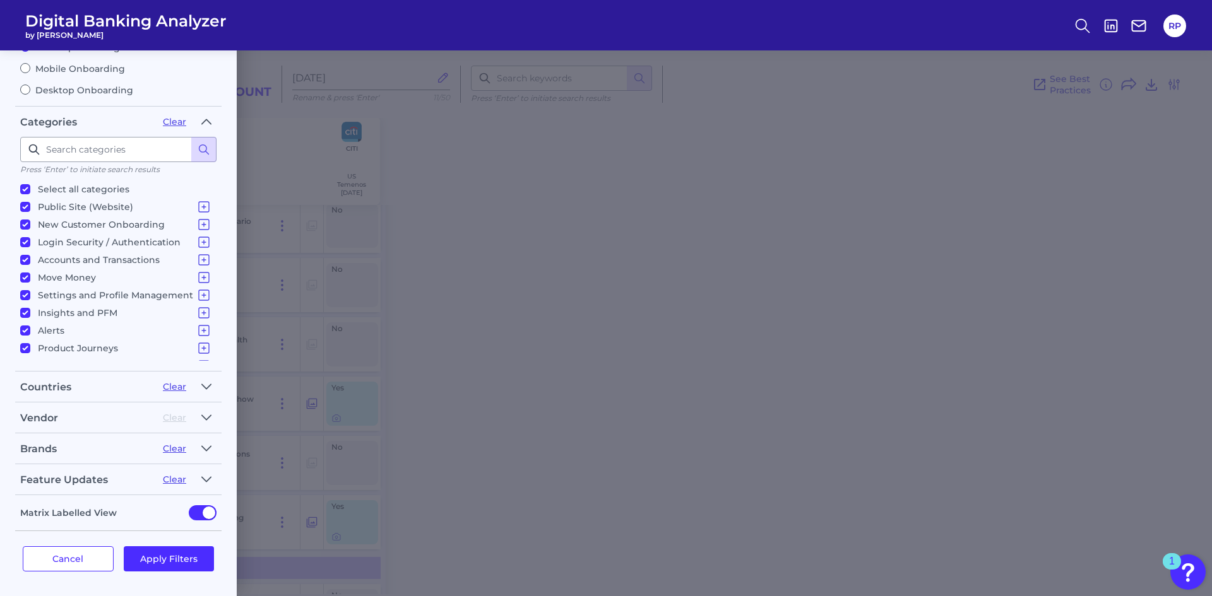
scroll to position [117, 0]
click at [69, 189] on p "Select all categories" at bounding box center [84, 188] width 92 height 15
click at [30, 189] on input "Select all categories" at bounding box center [25, 189] width 10 height 10
checkbox input "false"
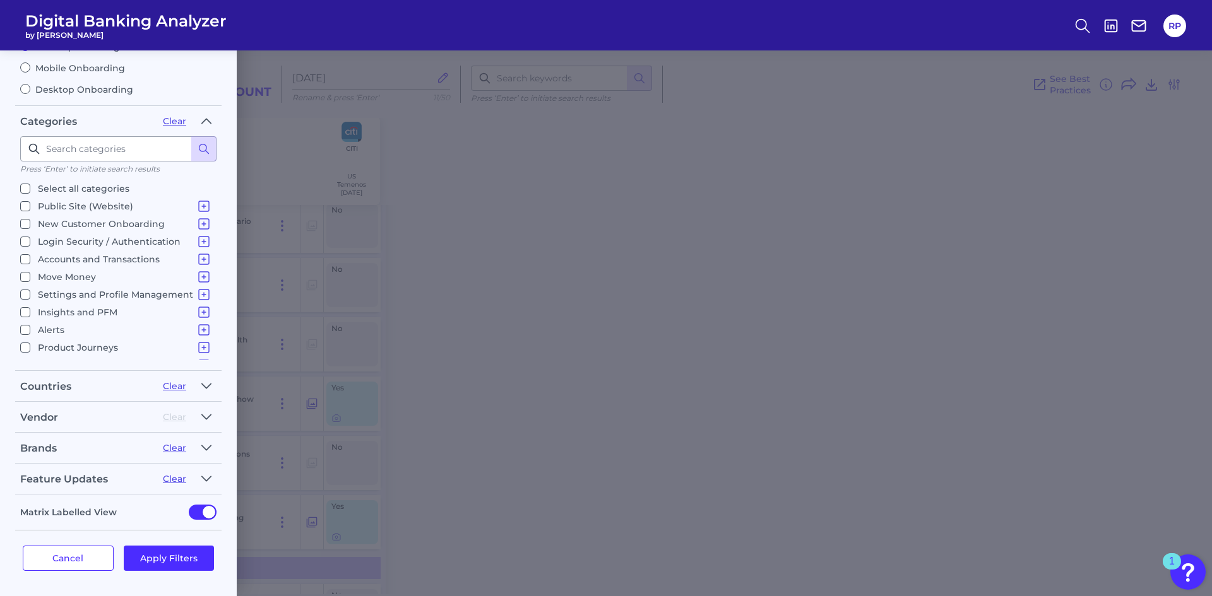
checkbox input "false"
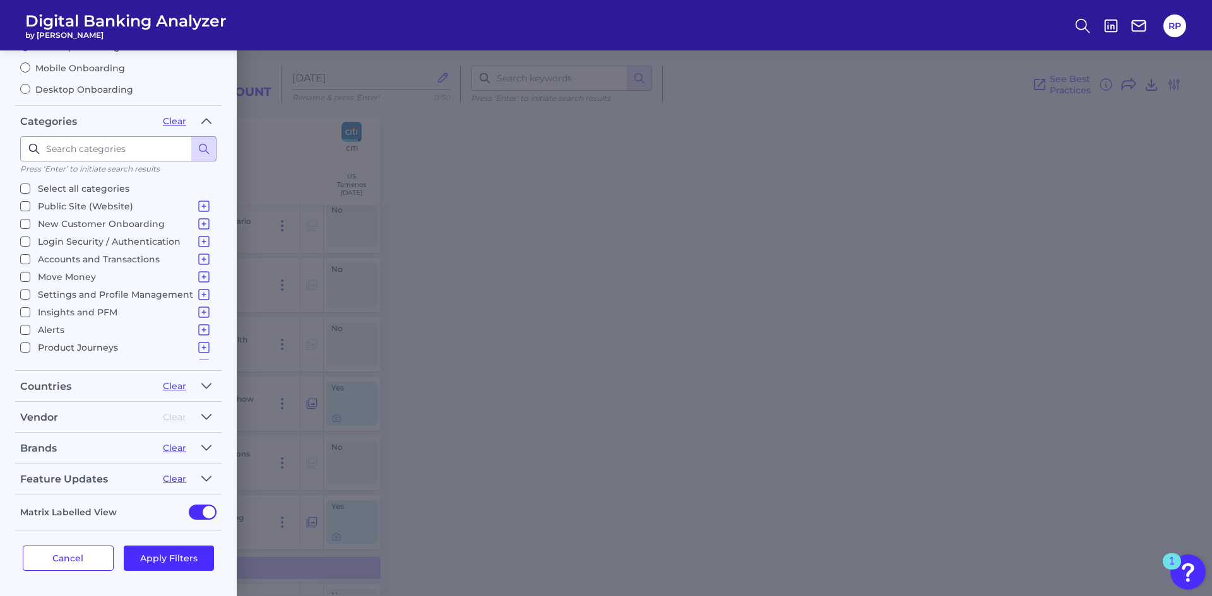
checkbox input "false"
click at [75, 258] on p "Accounts and Transactions" at bounding box center [125, 259] width 174 height 15
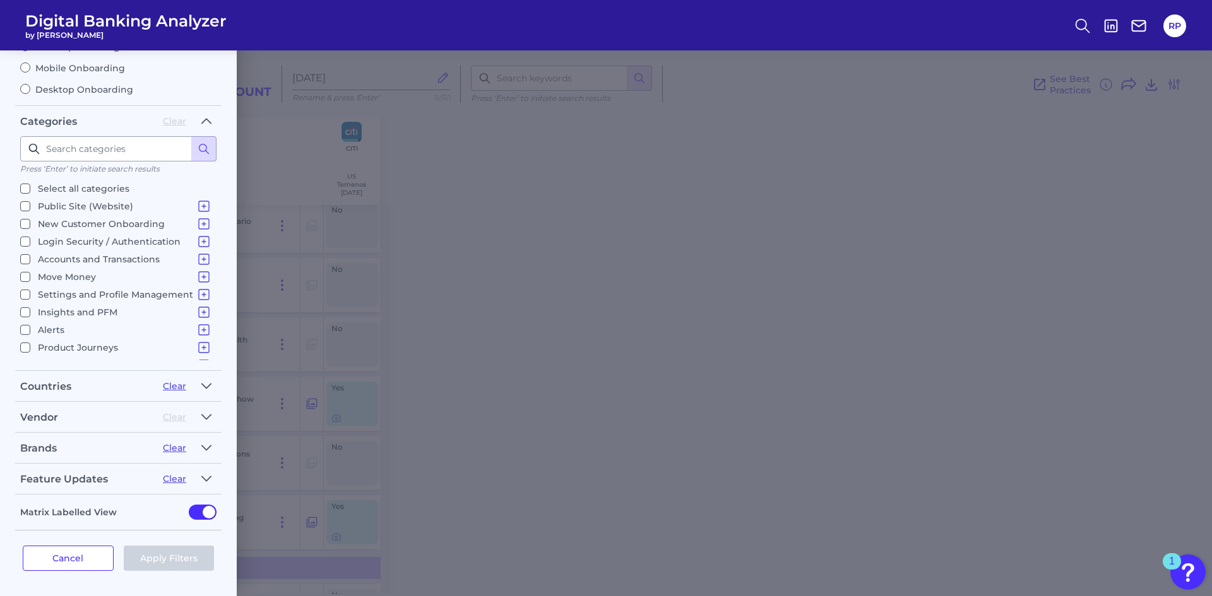
click at [30, 258] on input "Accounts and Transactions Site Structure and Menus Home Screen & Navigation Ind…" at bounding box center [25, 259] width 10 height 10
checkbox input "true"
click at [77, 308] on p "Insights and PFM" at bounding box center [125, 312] width 174 height 15
click at [30, 308] on input "Insights and PFM Spending Analysis Budgets Savings Financial Health & Credit Sc…" at bounding box center [25, 312] width 10 height 10
checkbox input "true"
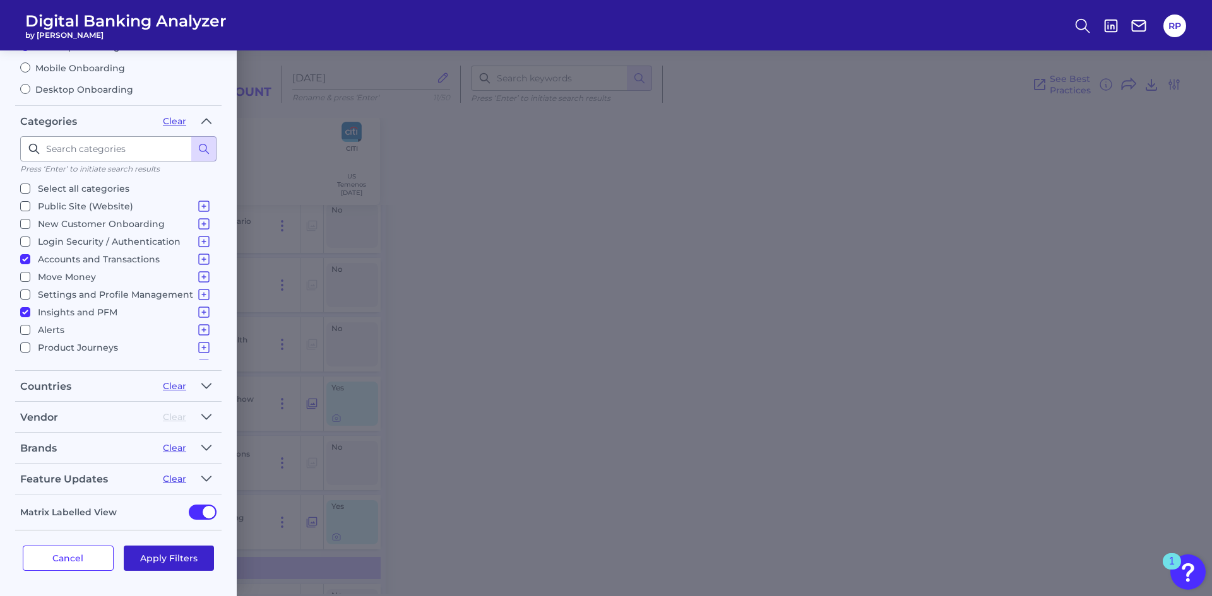
click at [167, 558] on button "Apply Filters" at bounding box center [169, 558] width 91 height 25
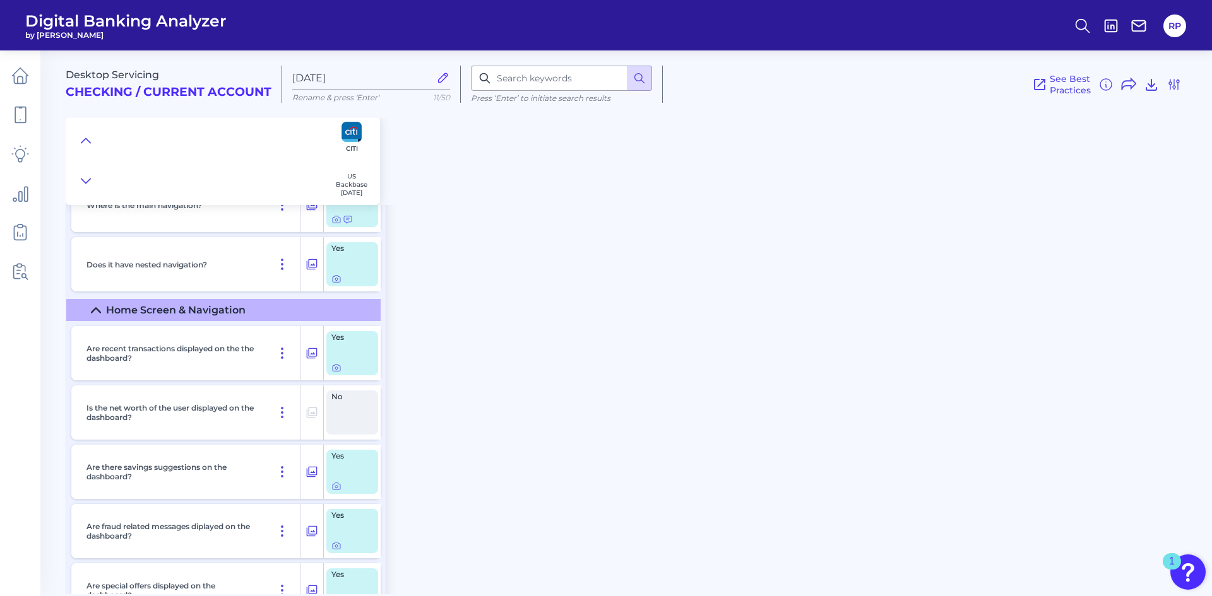
scroll to position [0, 0]
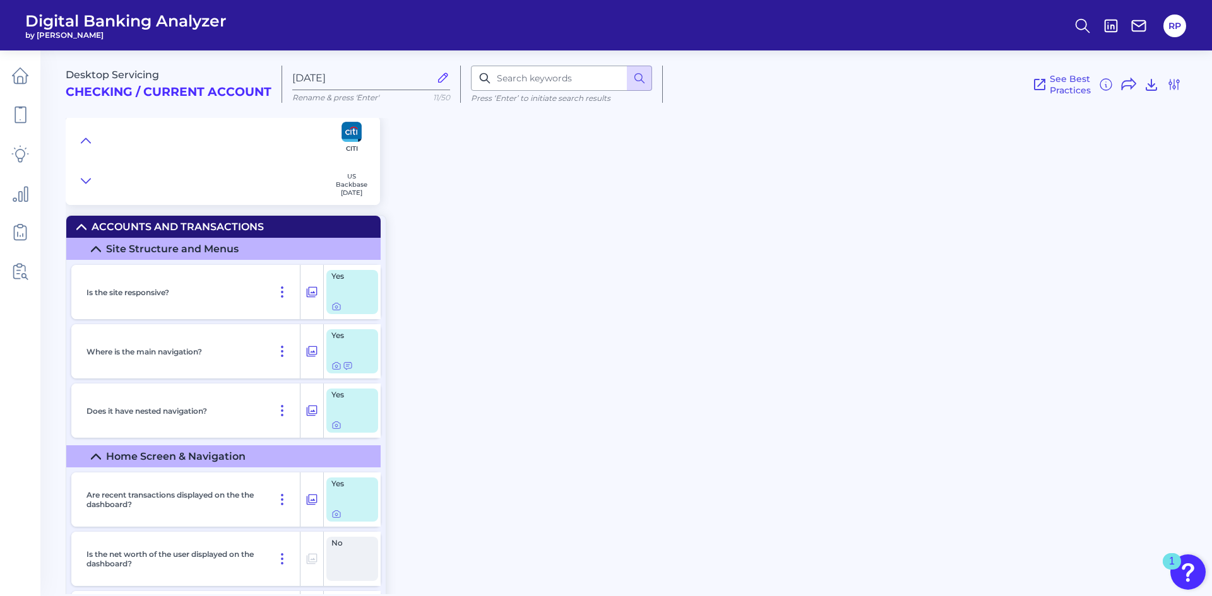
drag, startPoint x: 357, startPoint y: 393, endPoint x: 353, endPoint y: 228, distance: 164.8
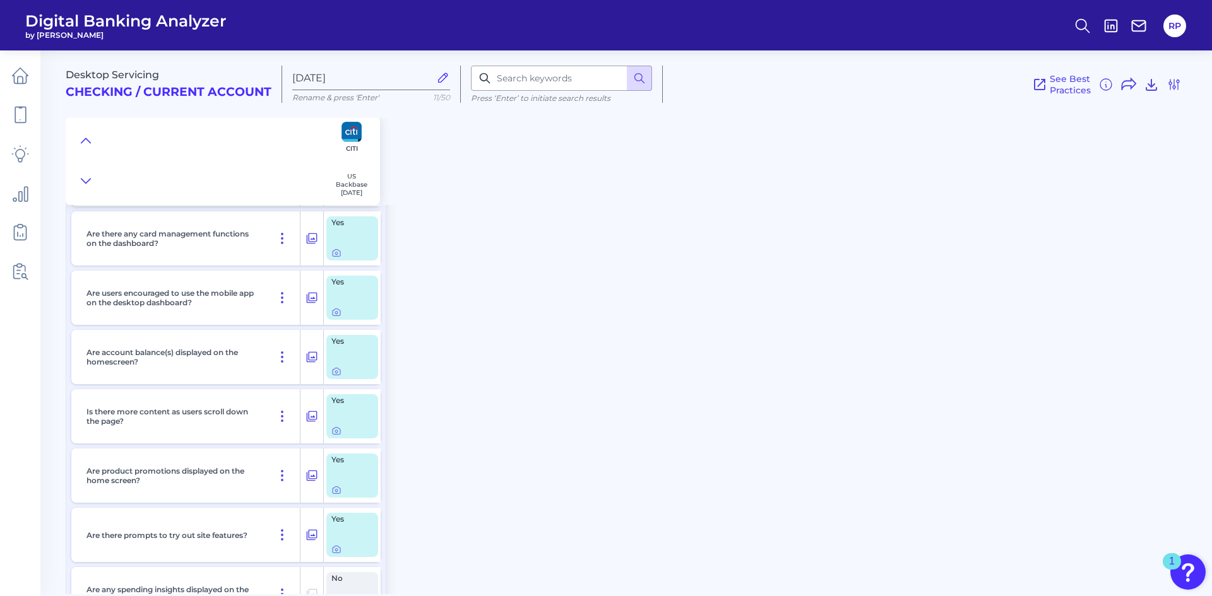
scroll to position [631, 0]
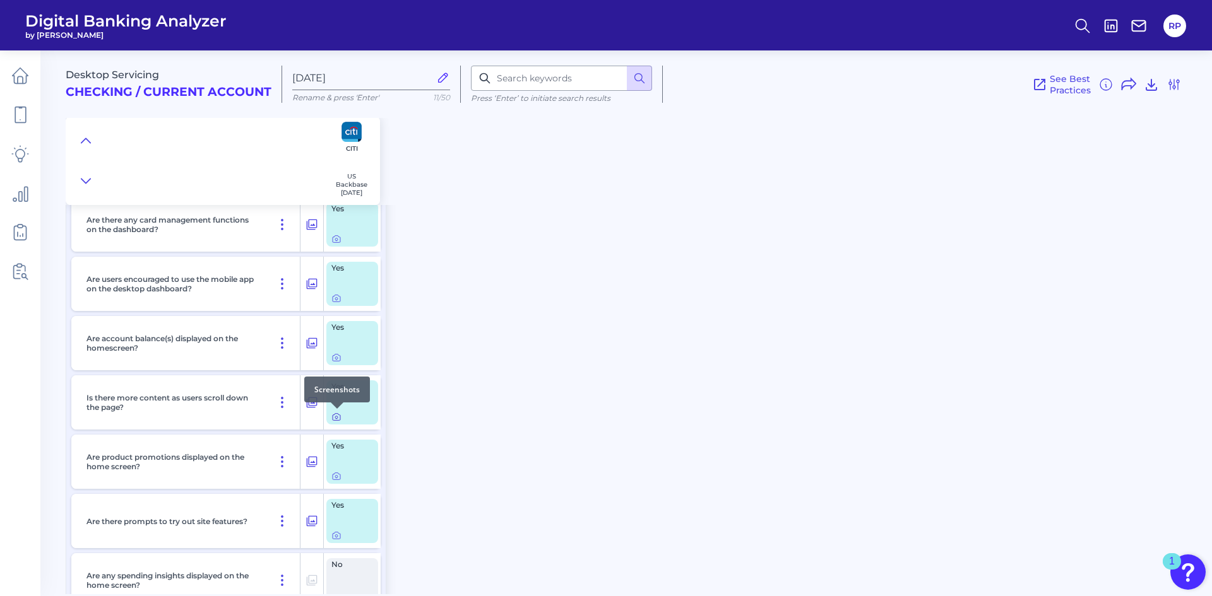
click at [336, 416] on icon at bounding box center [336, 417] width 10 height 10
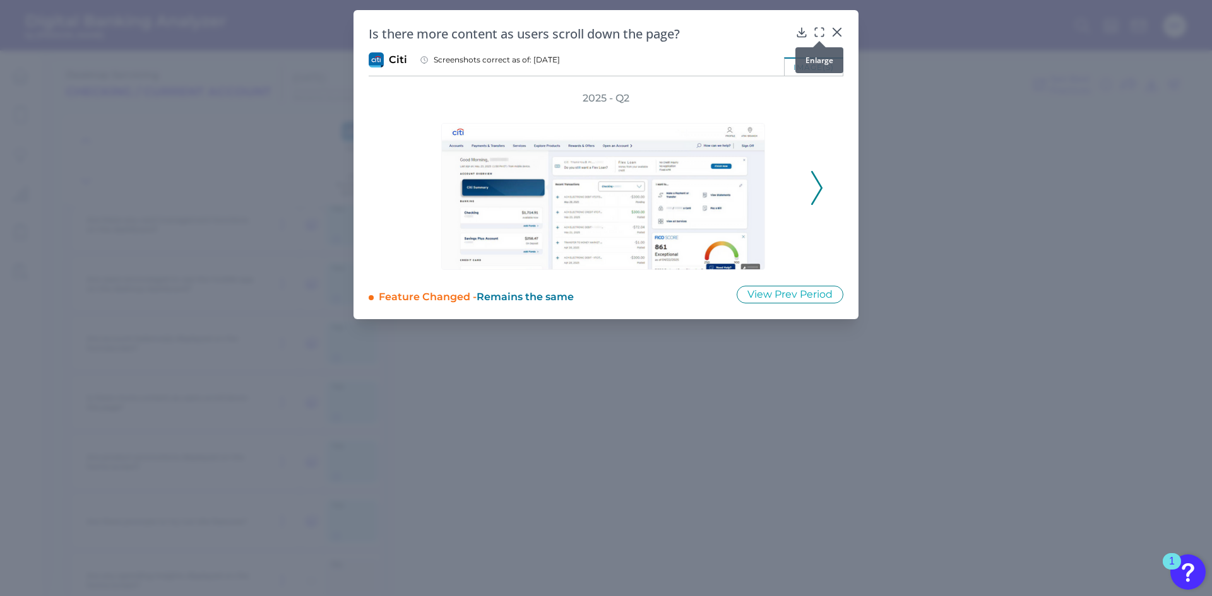
click at [816, 34] on icon at bounding box center [819, 32] width 13 height 13
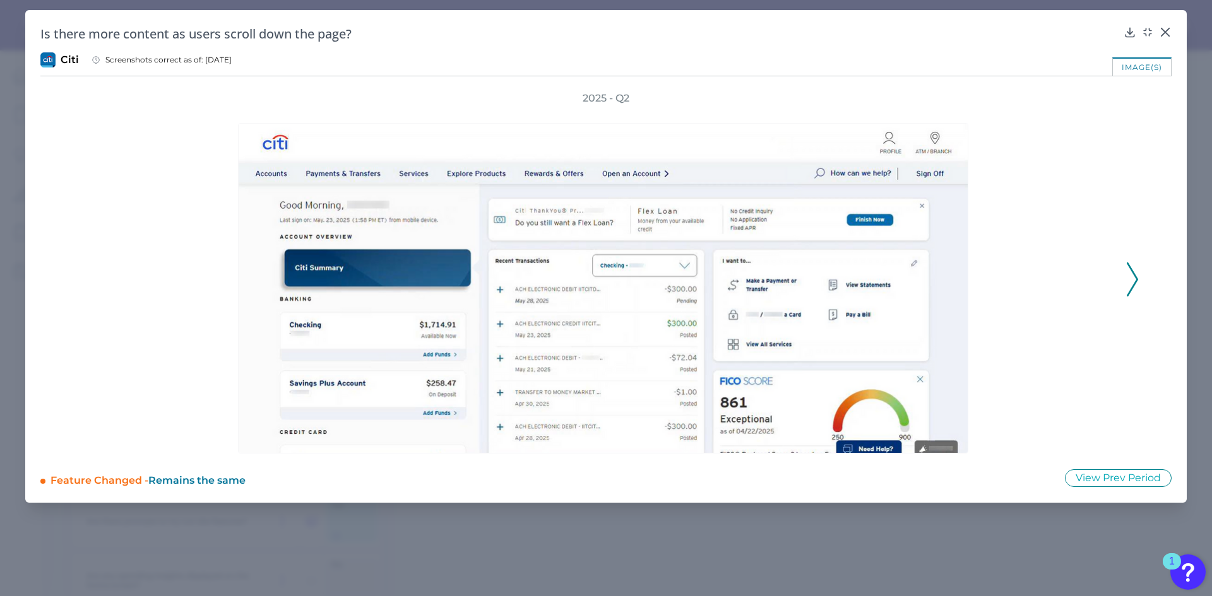
click at [1130, 274] on icon at bounding box center [1132, 280] width 11 height 34
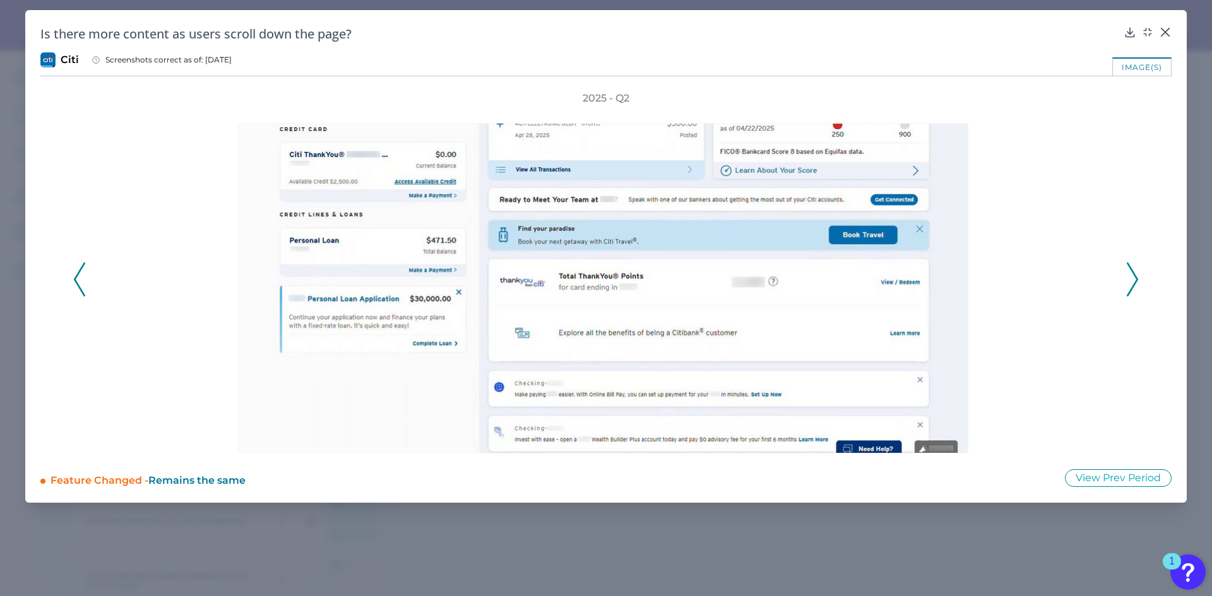
click at [1130, 274] on icon at bounding box center [1132, 280] width 11 height 34
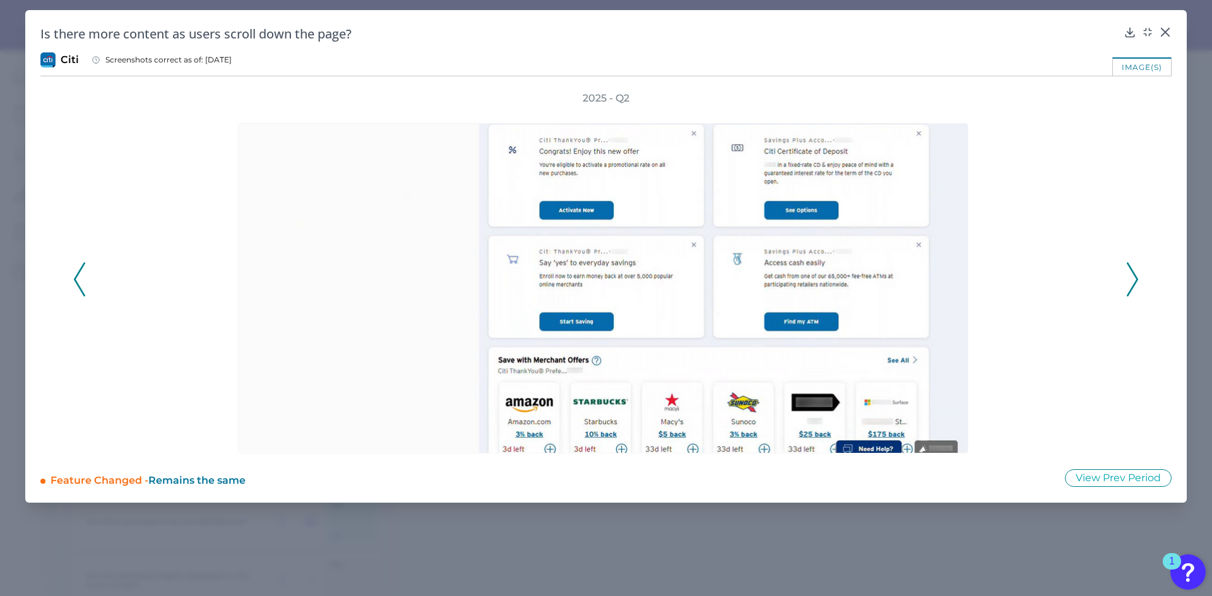
click at [1131, 274] on icon at bounding box center [1132, 280] width 11 height 34
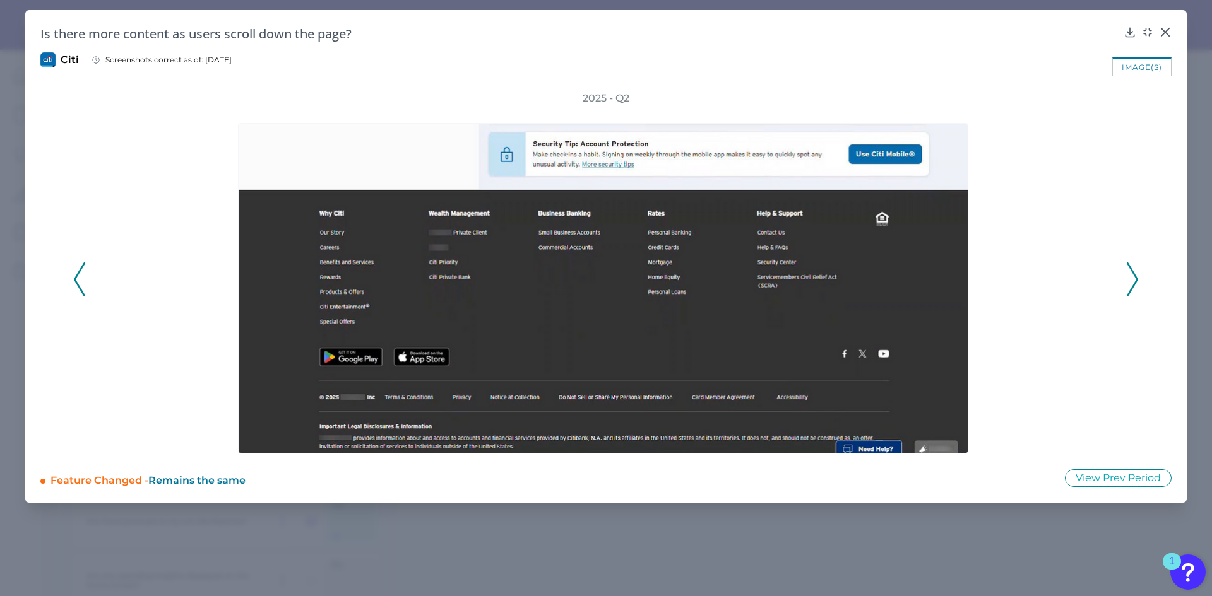
click at [1131, 274] on icon at bounding box center [1132, 280] width 11 height 34
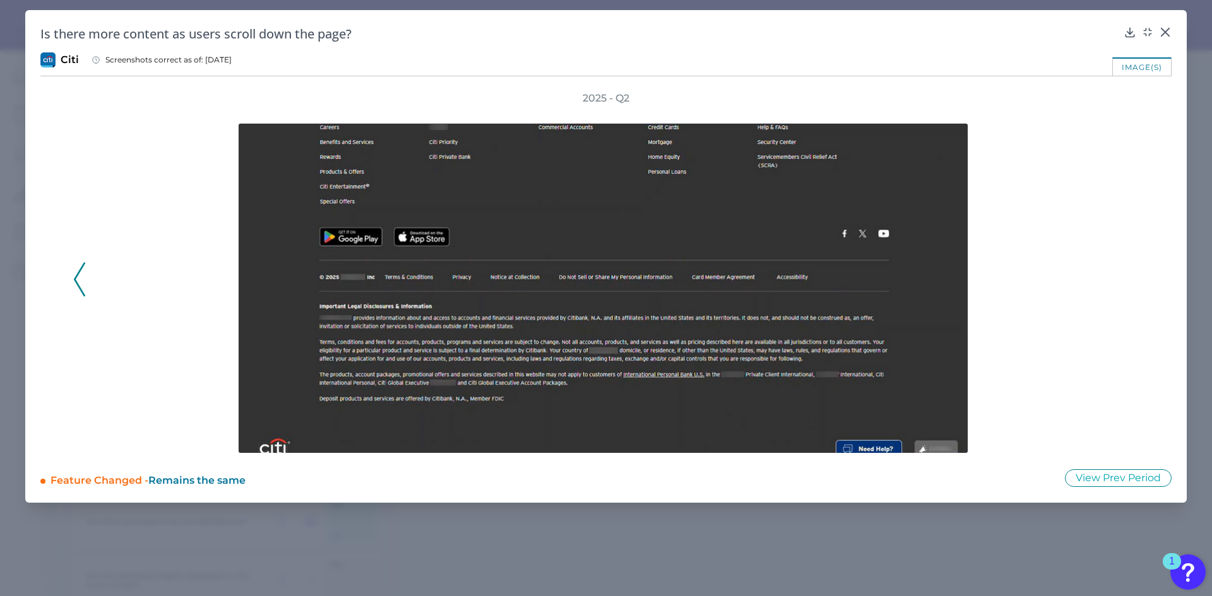
click at [1131, 274] on div "2025 - Q2" at bounding box center [605, 273] width 1065 height 362
